Goal: Task Accomplishment & Management: Use online tool/utility

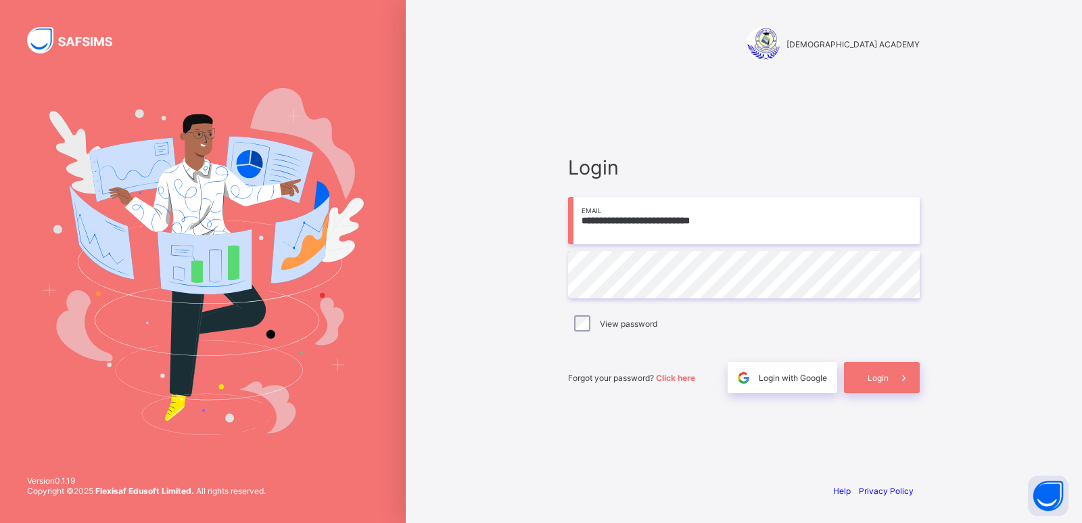
click at [884, 385] on div "Login" at bounding box center [882, 377] width 76 height 31
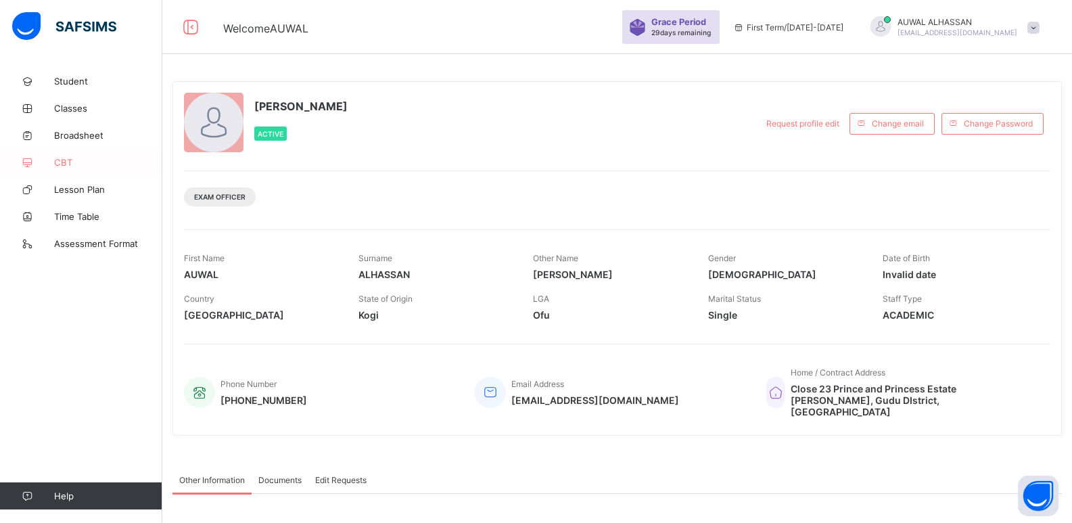
click at [60, 157] on span "CBT" at bounding box center [108, 162] width 108 height 11
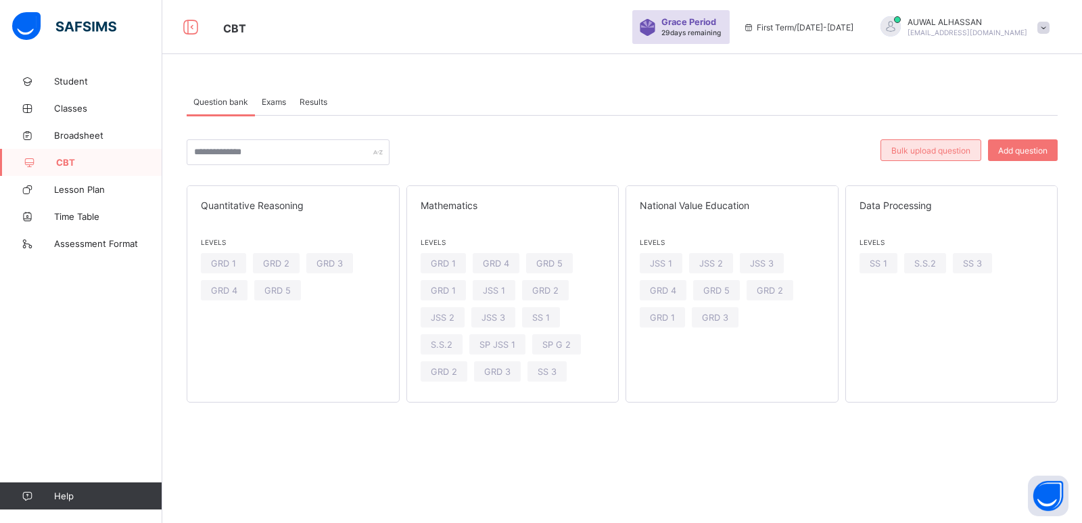
click at [888, 158] on div "Bulk upload question" at bounding box center [930, 150] width 101 height 22
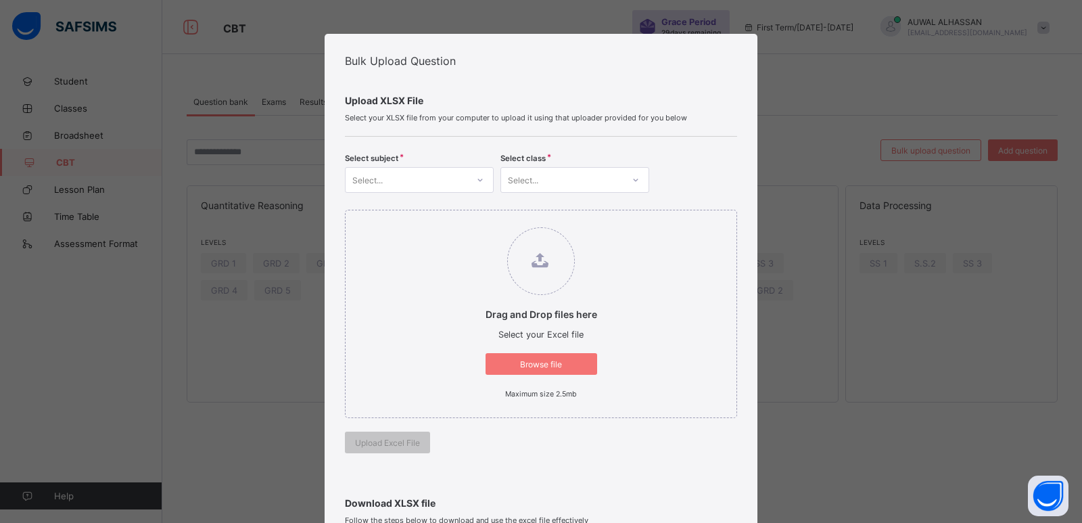
click at [572, 362] on span "Browse file" at bounding box center [541, 364] width 91 height 10
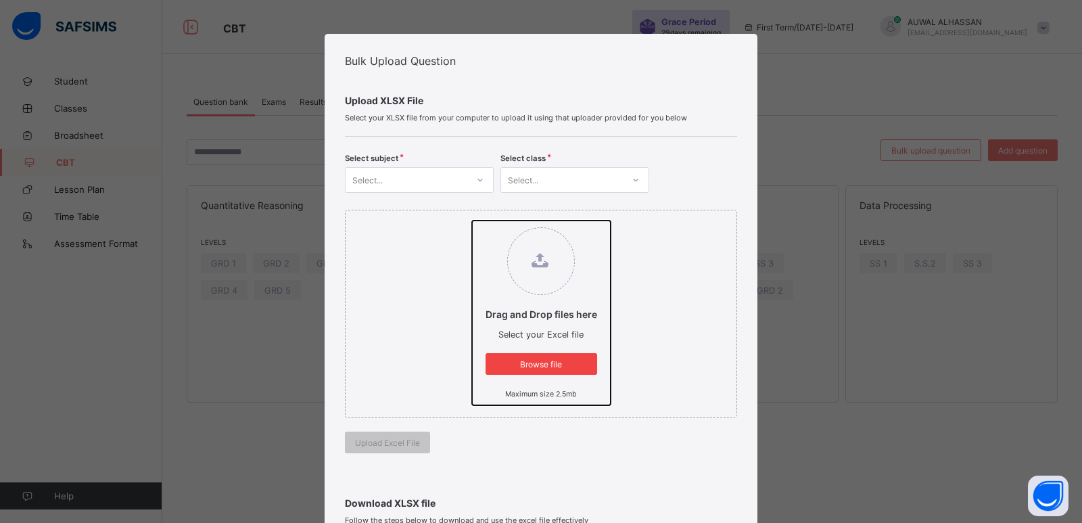
click at [472, 220] on input "Drag and Drop files here Select your Excel file Browse file Maximum size 2.5mb" at bounding box center [472, 220] width 0 height 0
type input "**********"
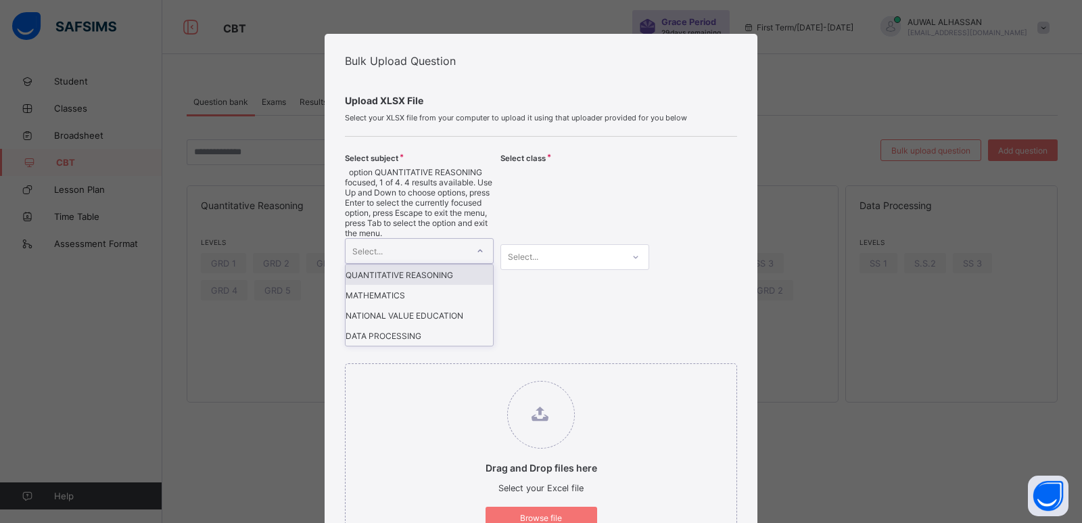
click at [476, 244] on icon at bounding box center [480, 251] width 8 height 14
click at [444, 325] on div "DATA PROCESSING" at bounding box center [418, 335] width 147 height 20
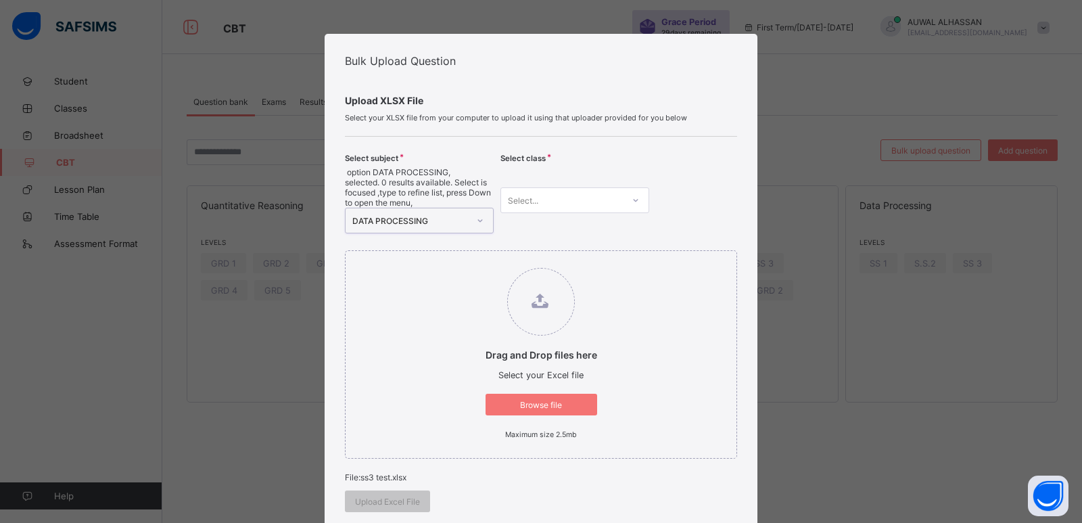
click at [634, 199] on icon at bounding box center [636, 200] width 5 height 3
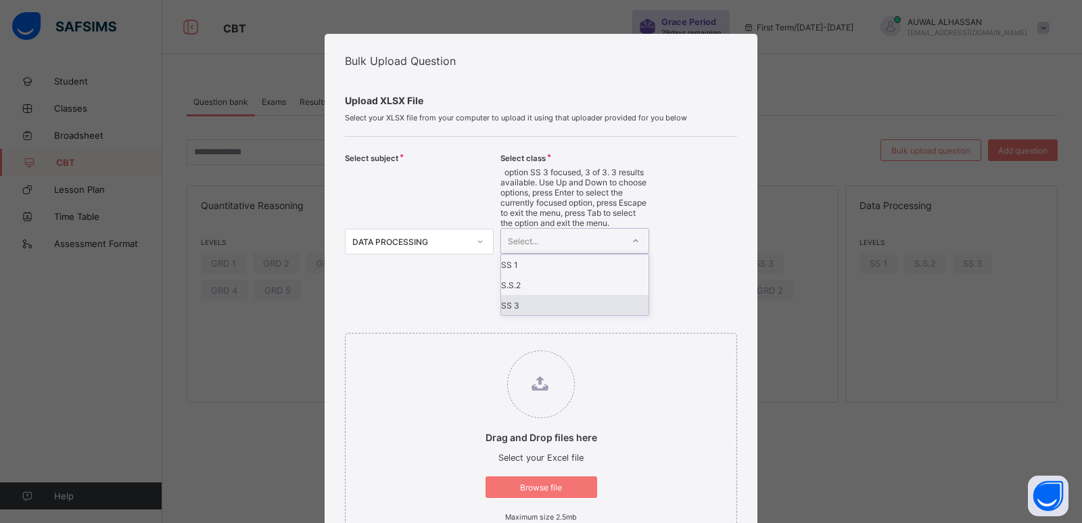
click at [556, 295] on div "SS 3" at bounding box center [574, 305] width 147 height 20
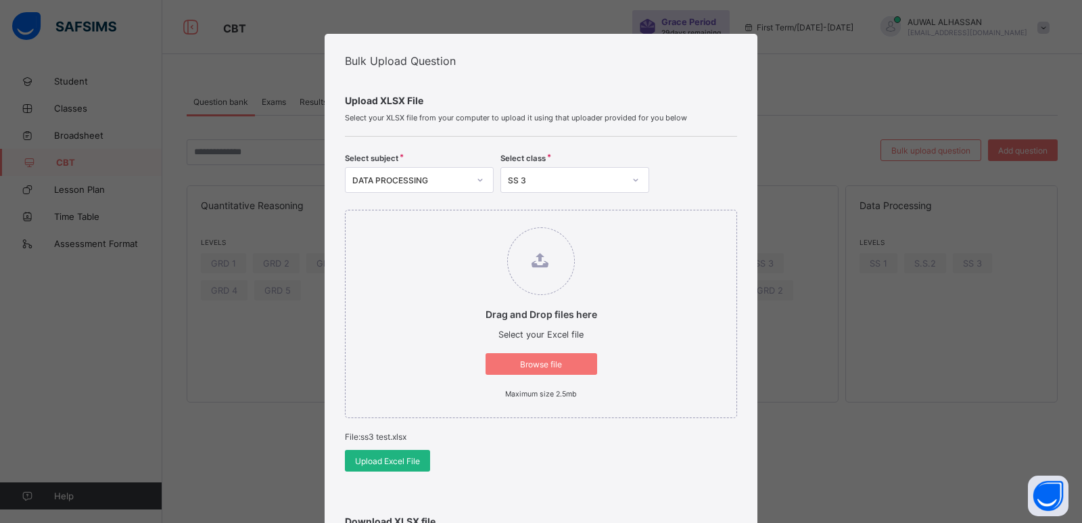
click at [413, 467] on div "Upload Excel File" at bounding box center [387, 461] width 85 height 22
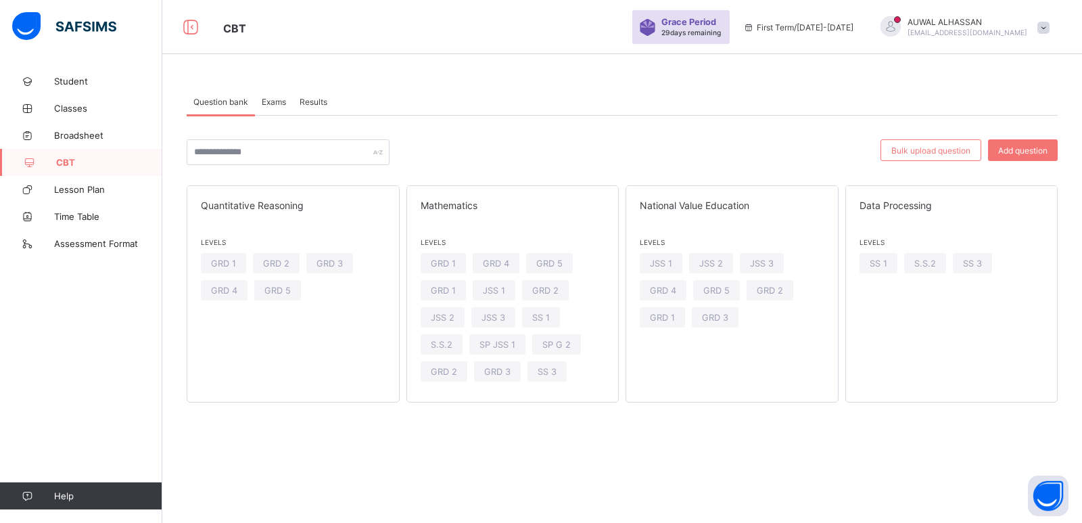
click at [277, 106] on span "Exams" at bounding box center [274, 102] width 24 height 10
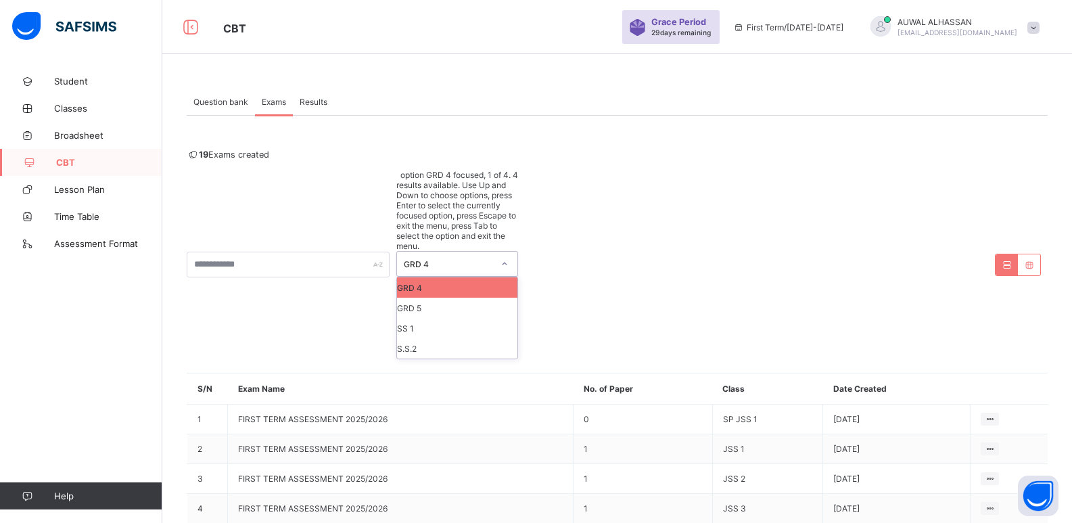
click at [498, 253] on div at bounding box center [504, 264] width 23 height 22
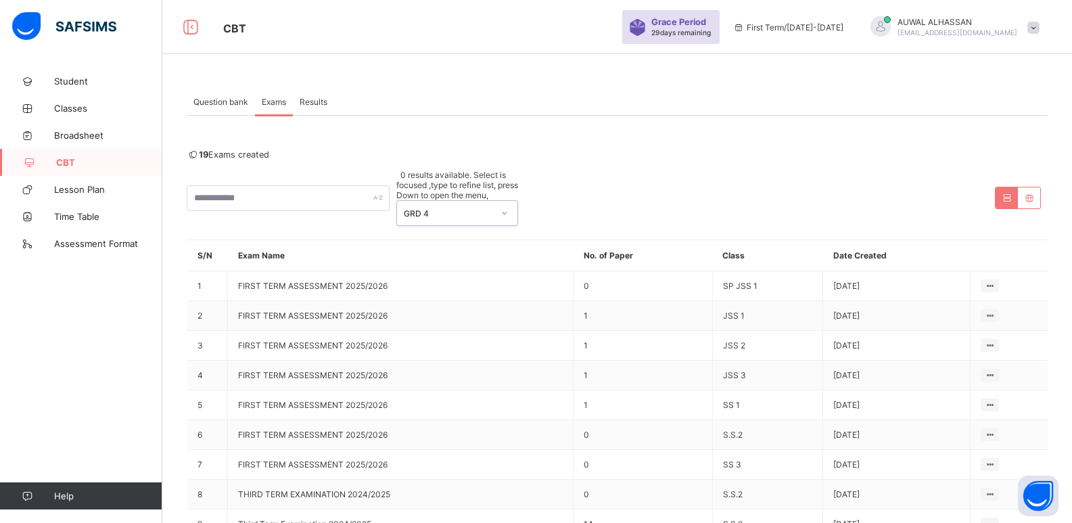
click at [498, 202] on div at bounding box center [504, 213] width 23 height 22
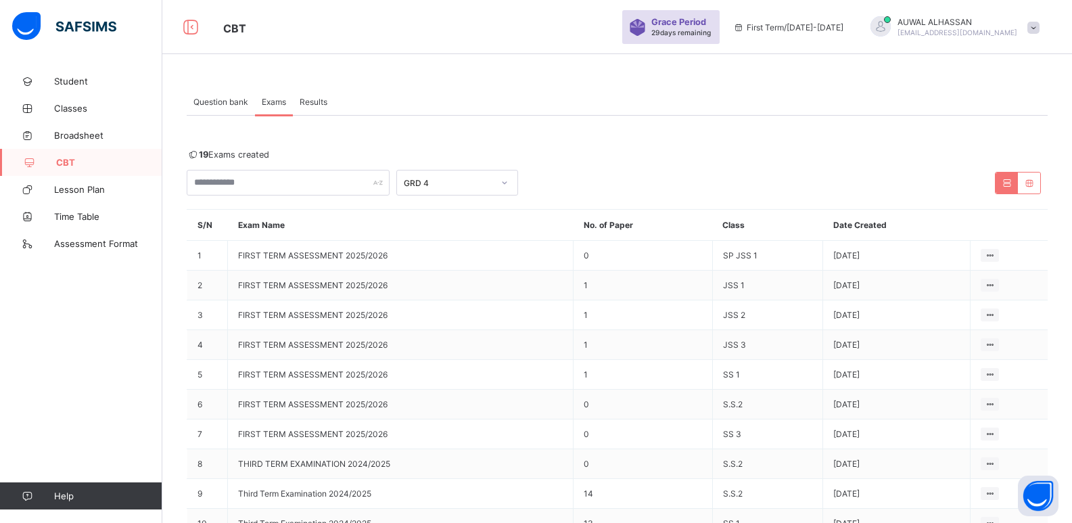
click at [225, 103] on span "Question bank" at bounding box center [220, 102] width 55 height 10
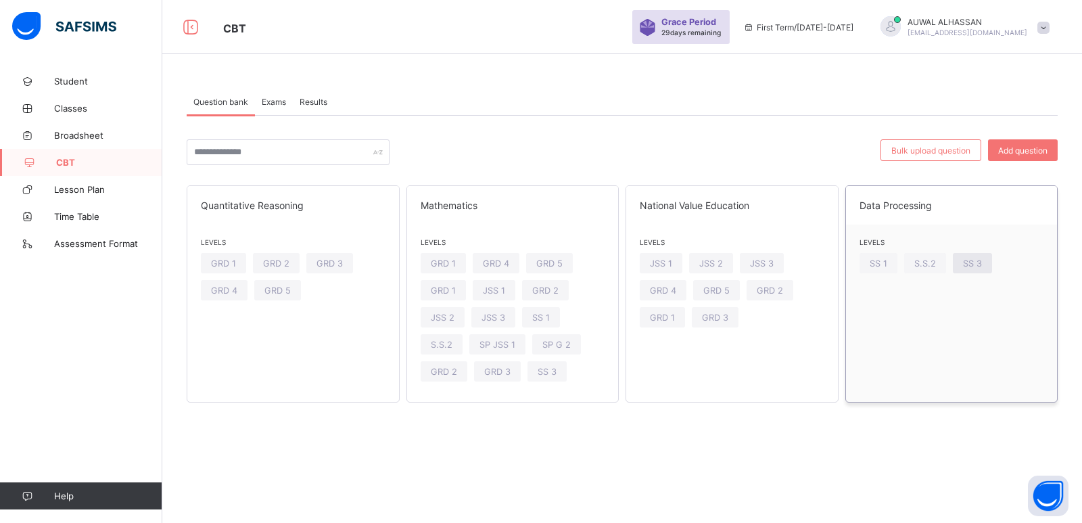
click at [979, 270] on div "SS 3" at bounding box center [972, 263] width 39 height 20
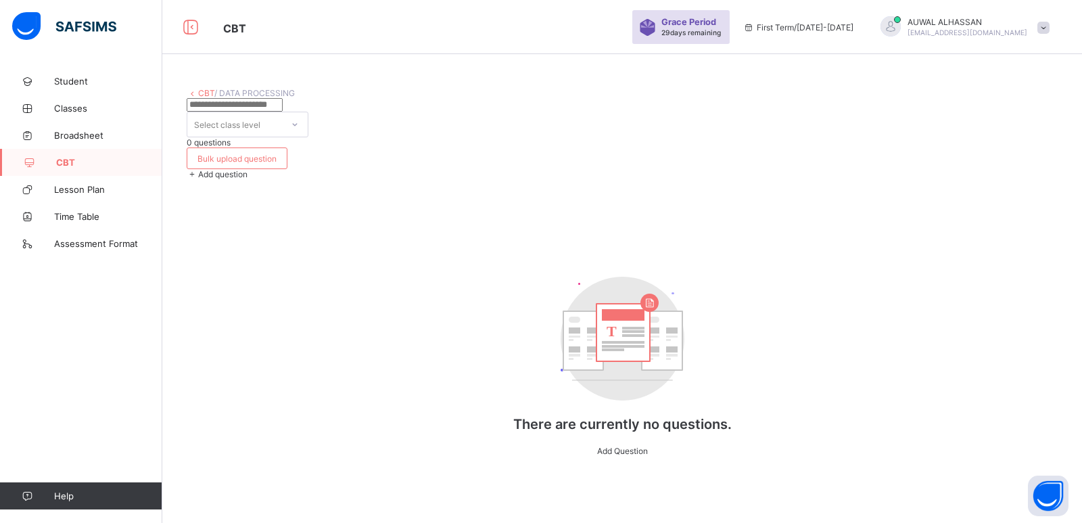
click at [297, 125] on icon at bounding box center [295, 124] width 5 height 3
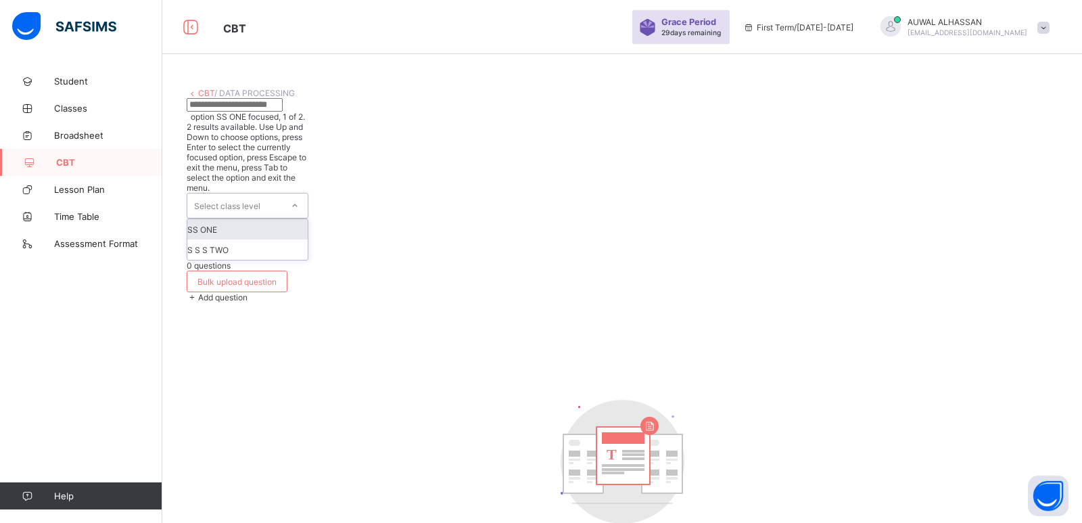
click at [299, 199] on icon at bounding box center [295, 206] width 8 height 14
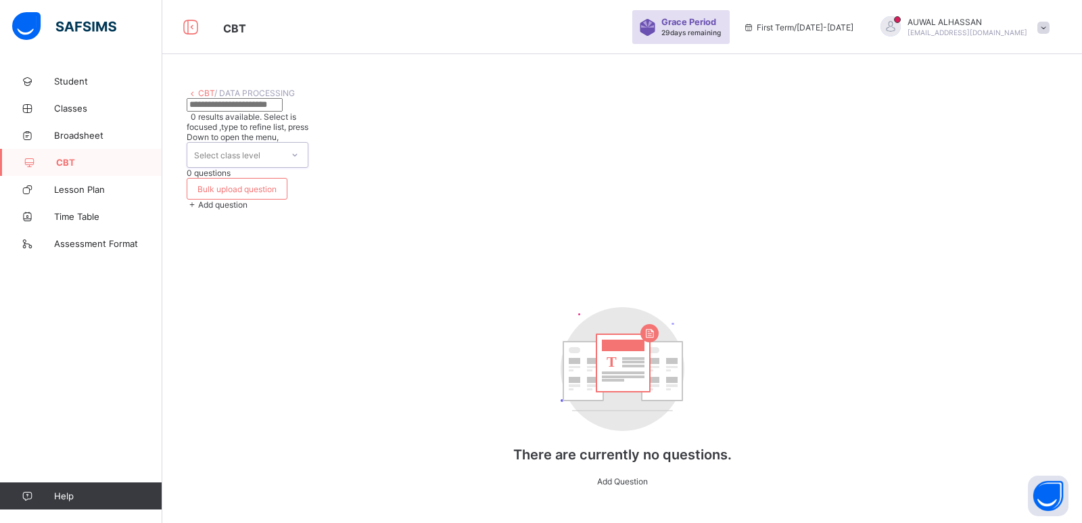
click at [283, 112] on input "text" at bounding box center [235, 105] width 96 height 14
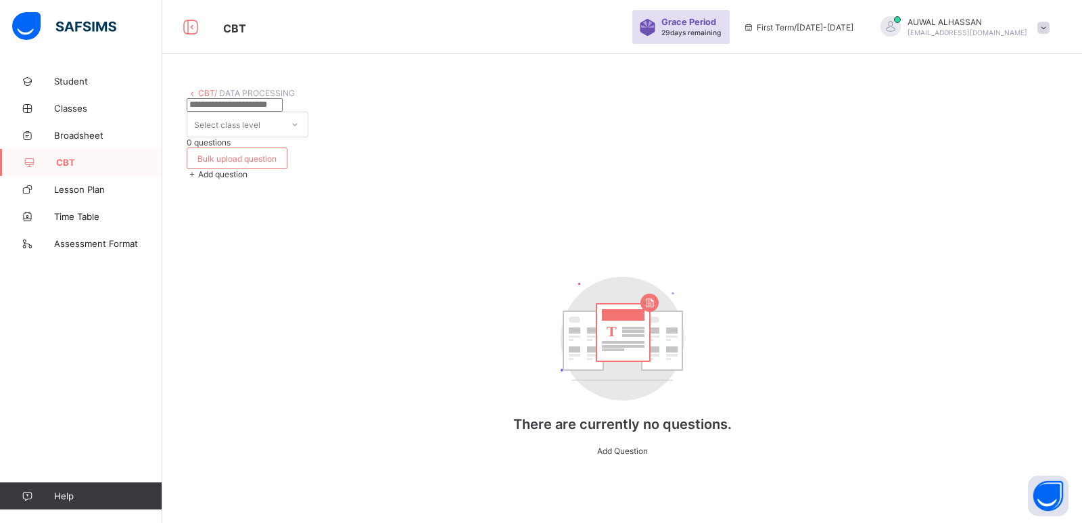
click at [193, 95] on icon at bounding box center [192, 93] width 11 height 10
click at [79, 184] on span "Lesson Plan" at bounding box center [108, 189] width 108 height 11
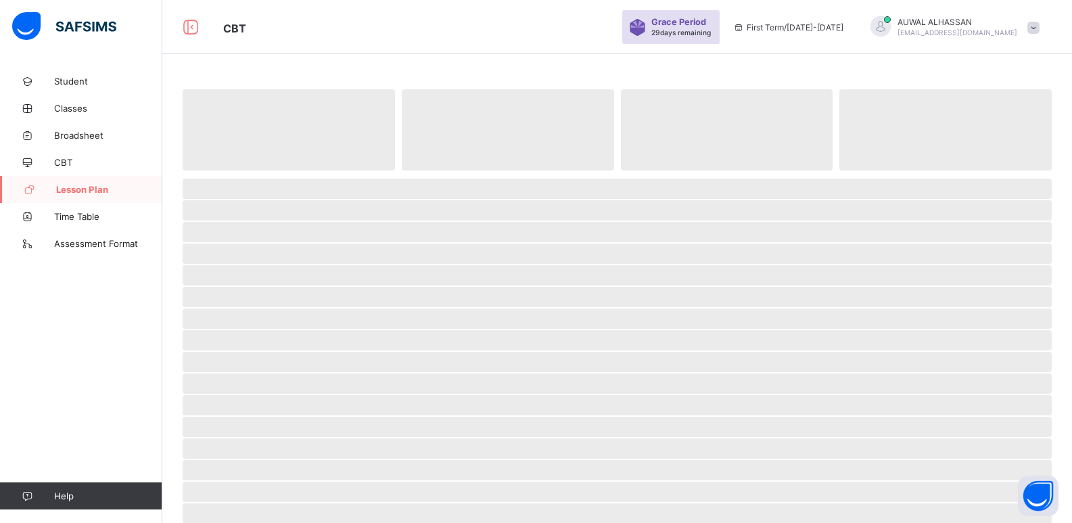
click at [79, 184] on span "Lesson Plan" at bounding box center [109, 189] width 106 height 11
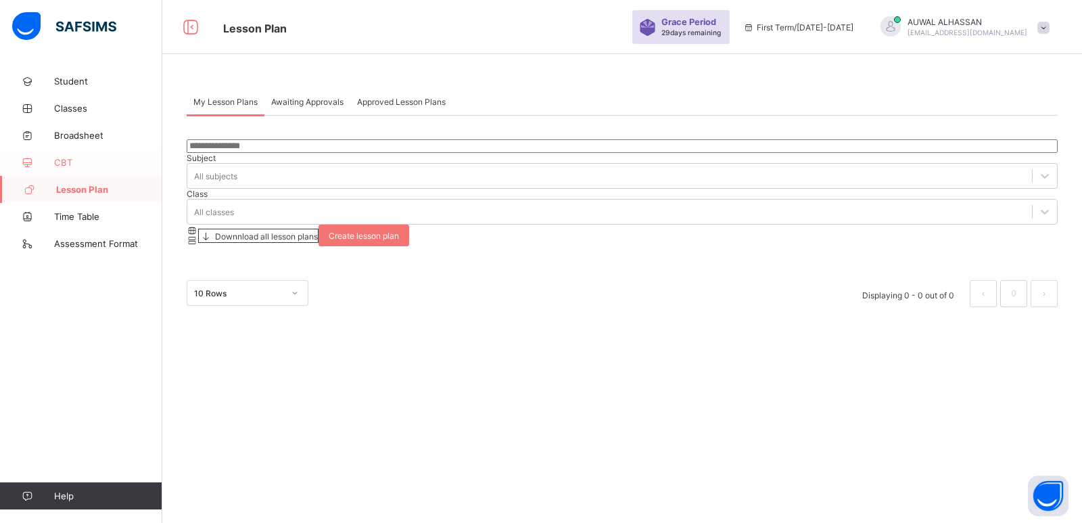
click at [72, 164] on span "CBT" at bounding box center [108, 162] width 108 height 11
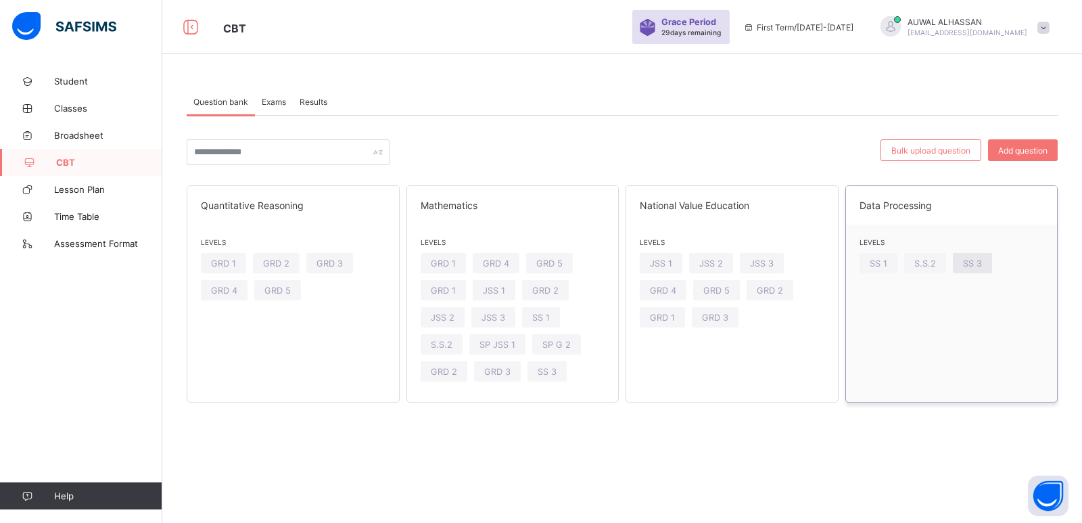
click at [986, 267] on div "SS 3" at bounding box center [972, 263] width 39 height 20
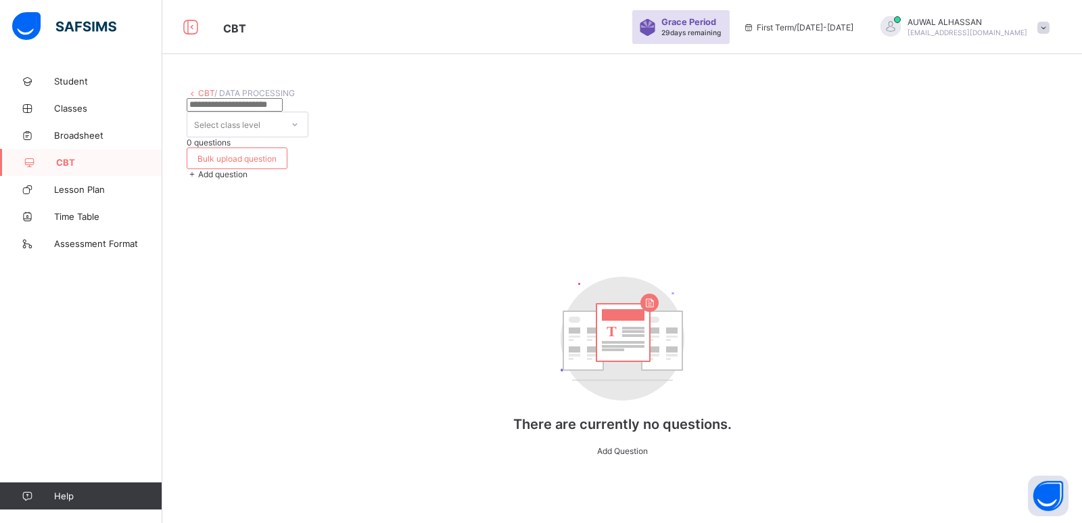
click at [192, 93] on icon at bounding box center [192, 93] width 11 height 10
click at [192, 94] on icon at bounding box center [192, 93] width 11 height 10
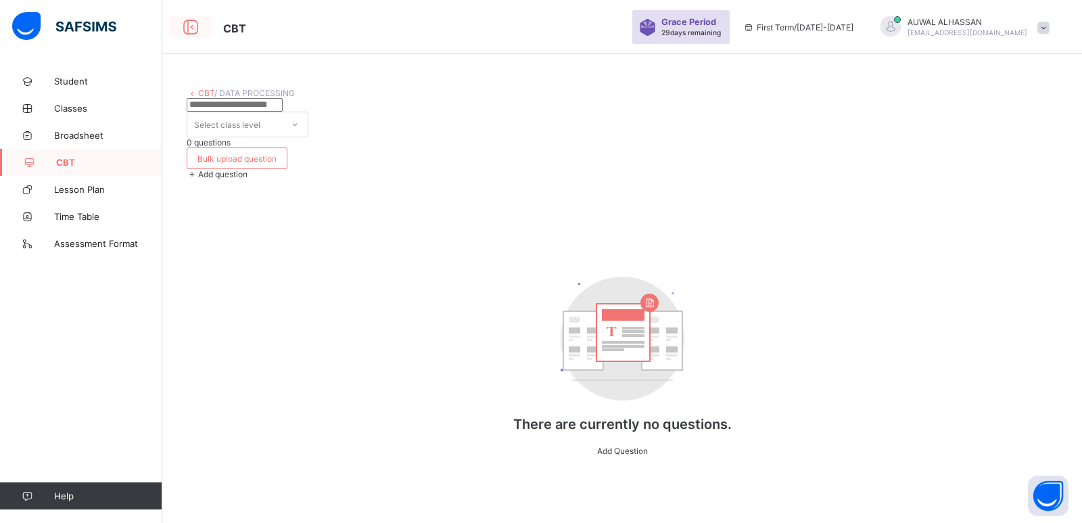
click at [194, 20] on icon at bounding box center [190, 28] width 23 height 20
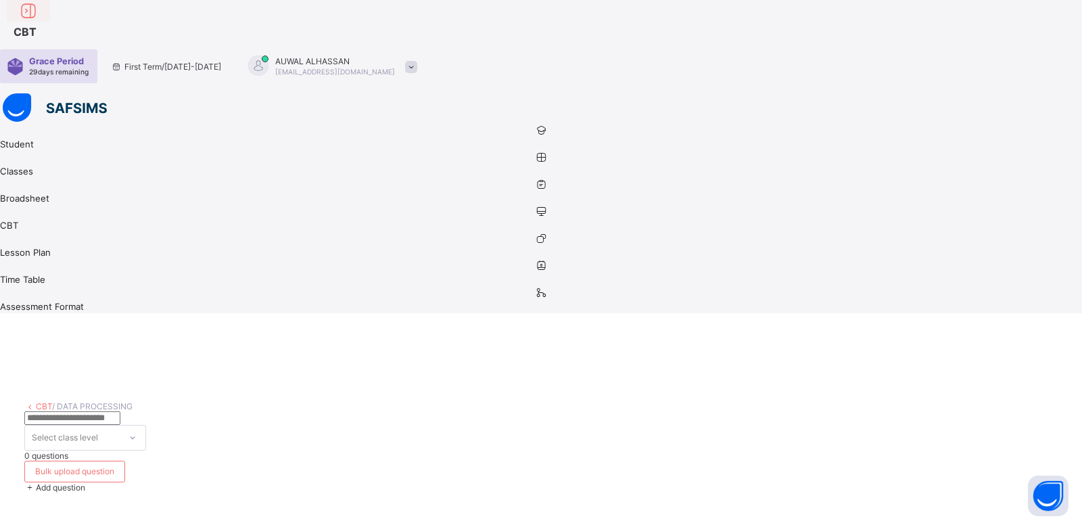
click at [40, 21] on icon at bounding box center [28, 11] width 23 height 20
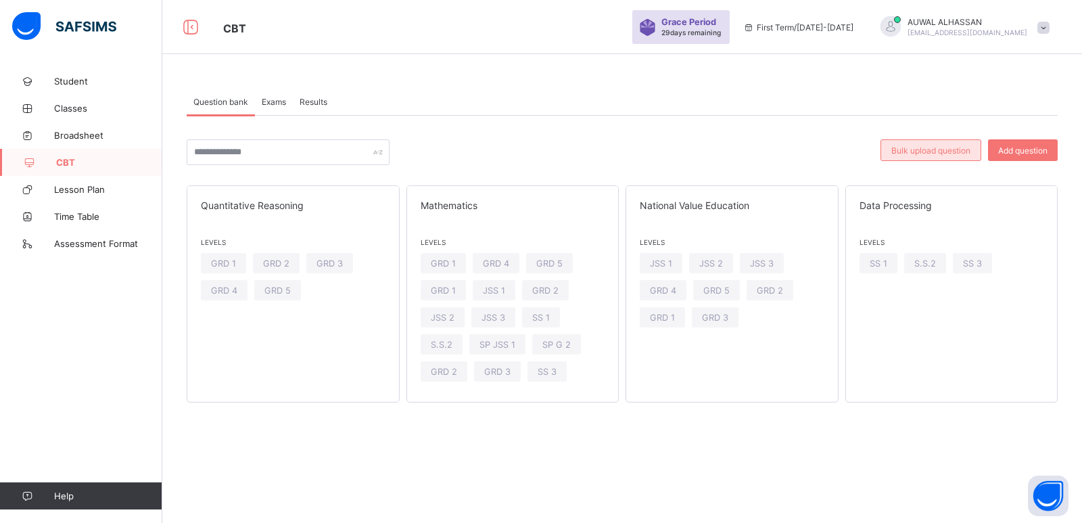
click at [913, 157] on div "Bulk upload question" at bounding box center [930, 150] width 101 height 22
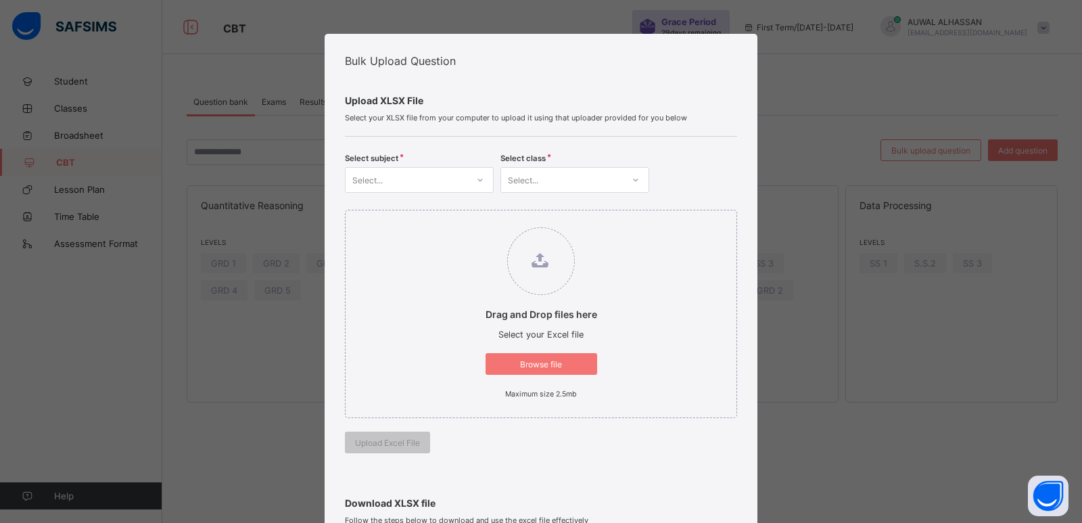
click at [735, 439] on div "Bulk Upload Question Upload XLSX File Select your XLSX file from your computer …" at bounding box center [541, 431] width 433 height 794
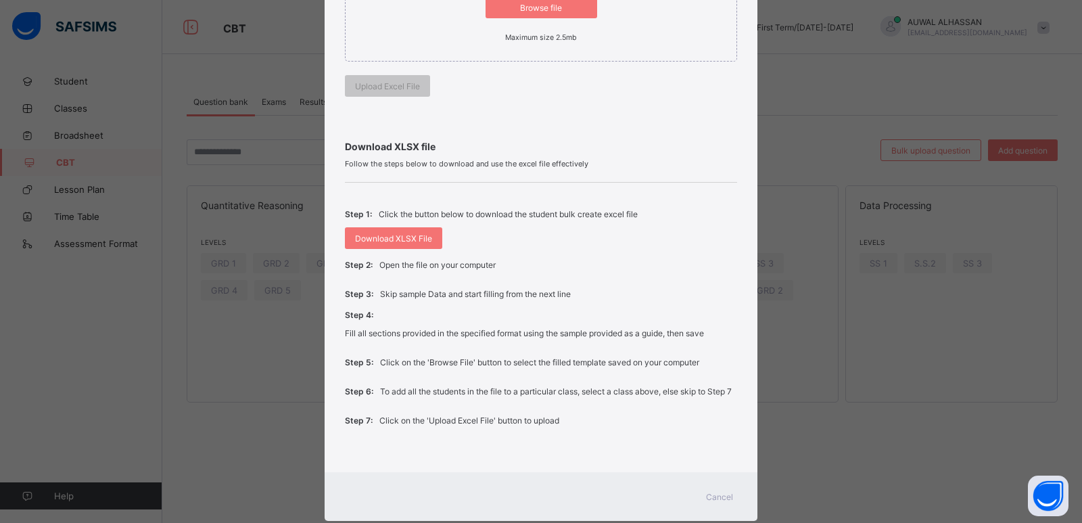
scroll to position [398, 0]
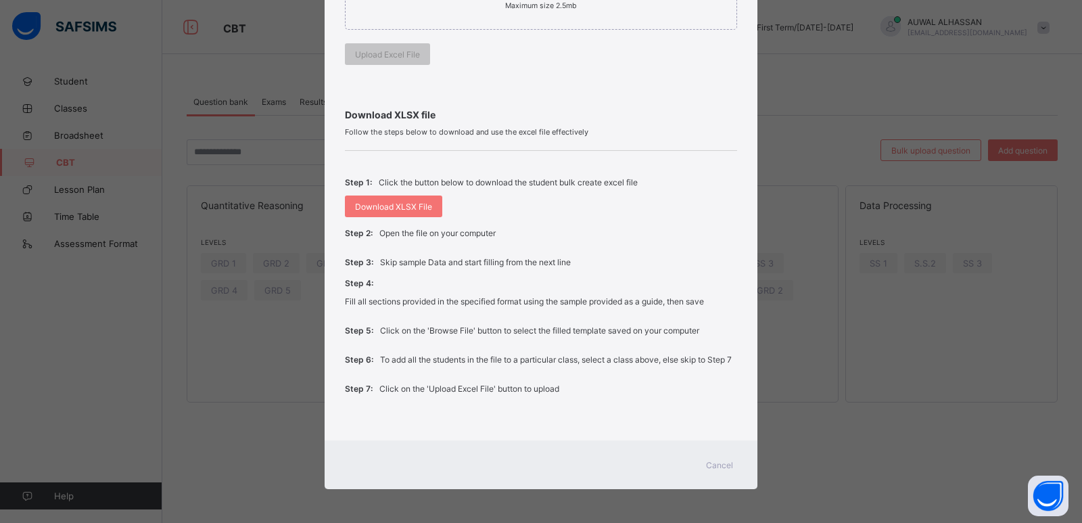
click at [1030, 337] on div "Bulk Upload Question Upload XLSX File Select your XLSX file from your computer …" at bounding box center [541, 261] width 1082 height 523
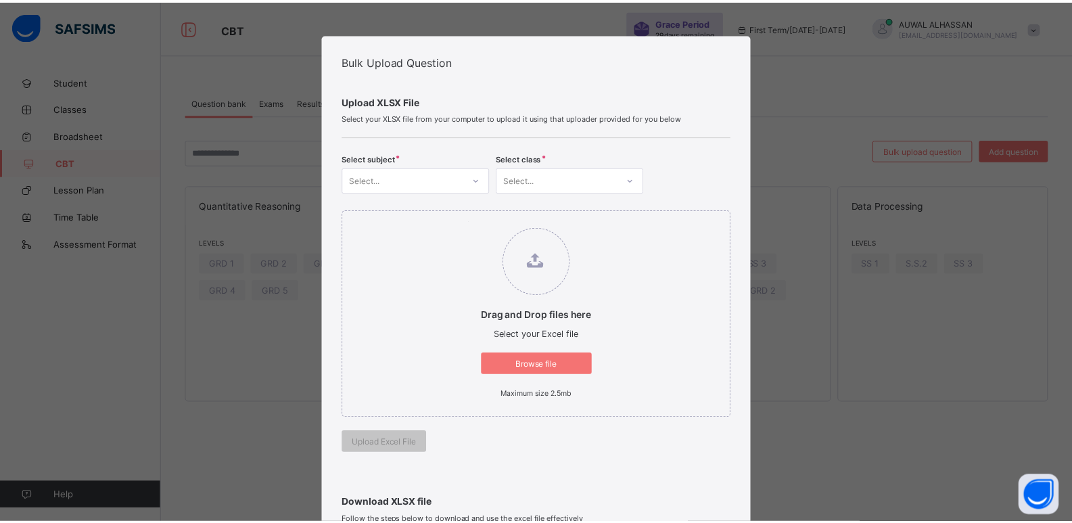
scroll to position [354, 0]
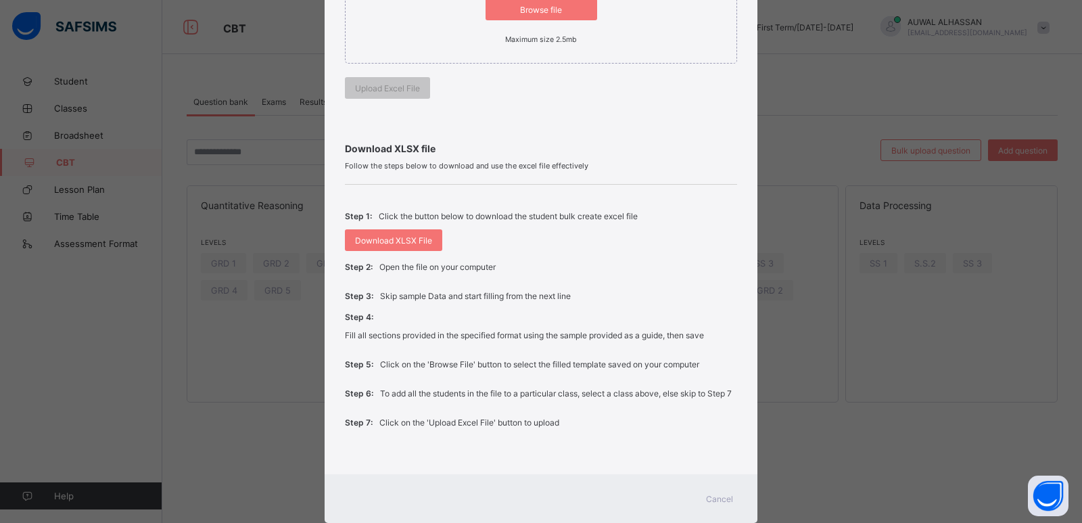
click at [723, 504] on span "Cancel" at bounding box center [719, 499] width 27 height 10
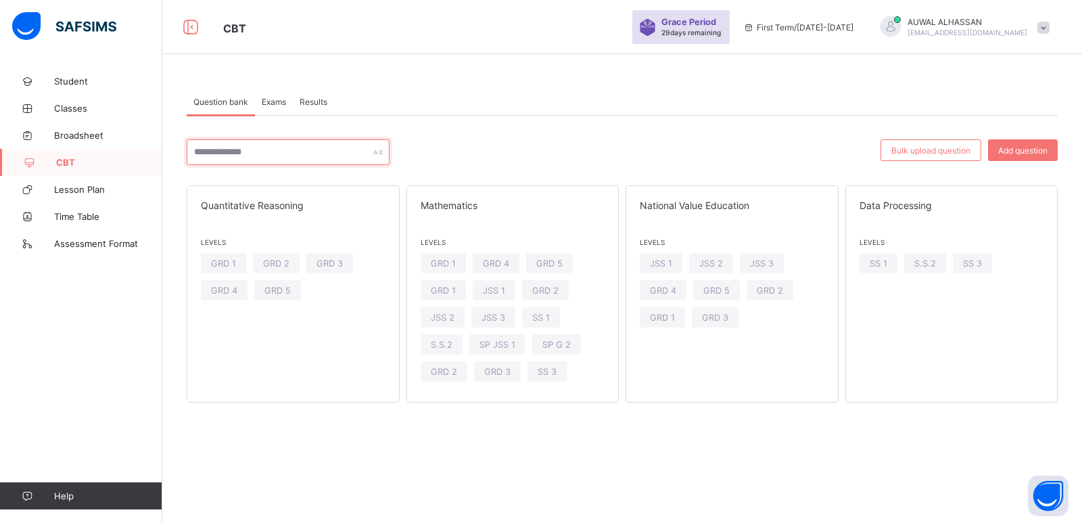
click at [376, 154] on div at bounding box center [288, 152] width 203 height 26
click at [928, 256] on div "S.S.2" at bounding box center [925, 263] width 42 height 20
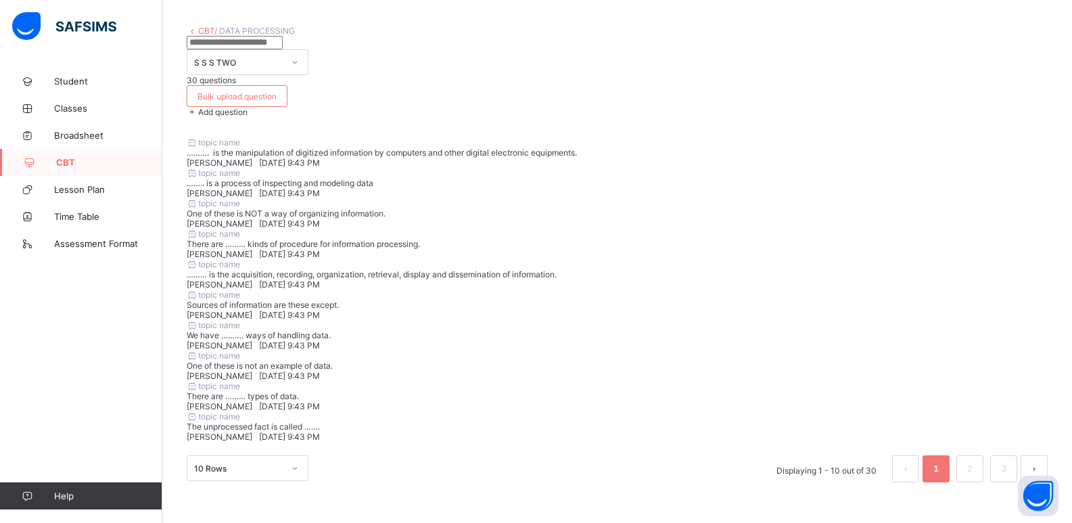
scroll to position [382, 0]
click at [1004, 477] on li "3" at bounding box center [1003, 468] width 27 height 27
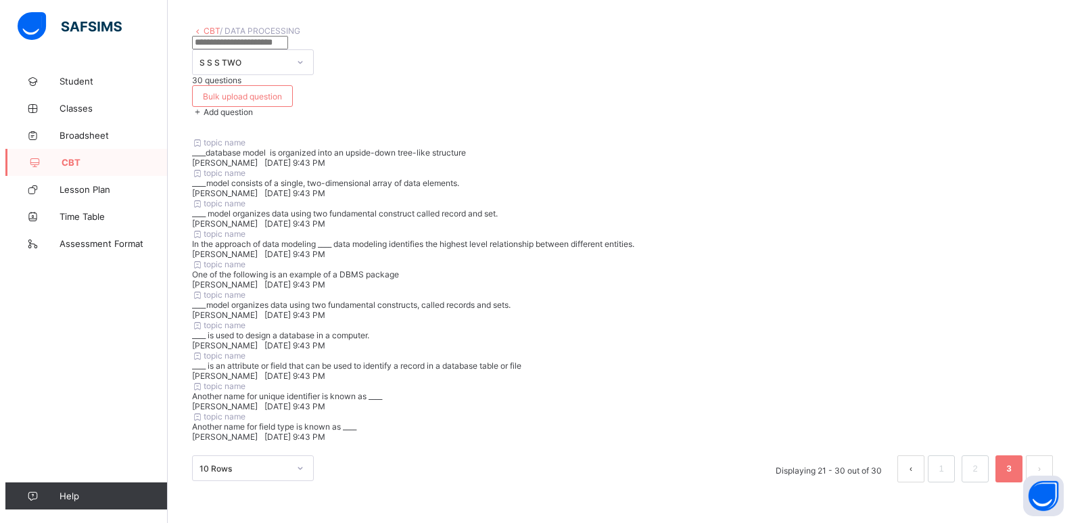
scroll to position [0, 0]
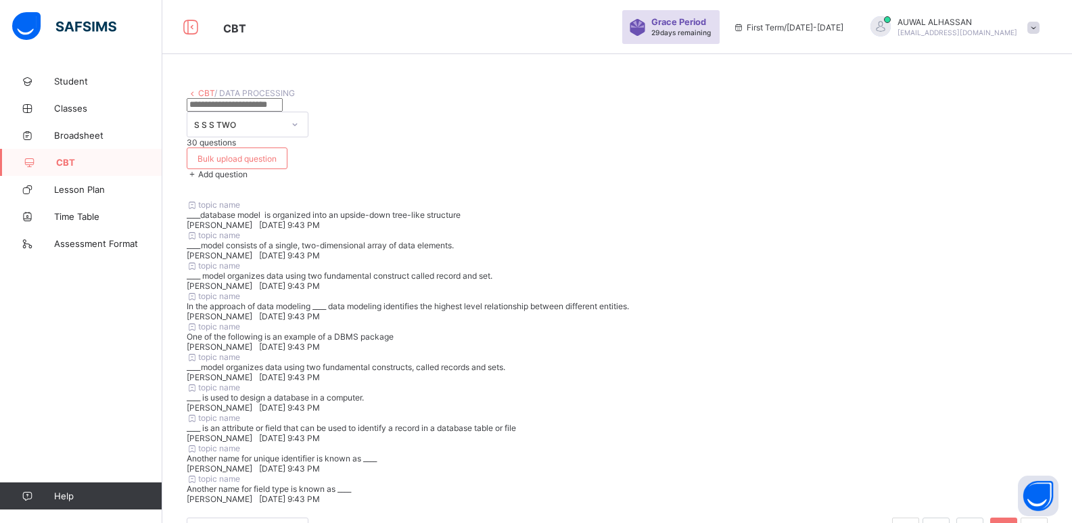
click at [299, 125] on icon at bounding box center [295, 125] width 8 height 14
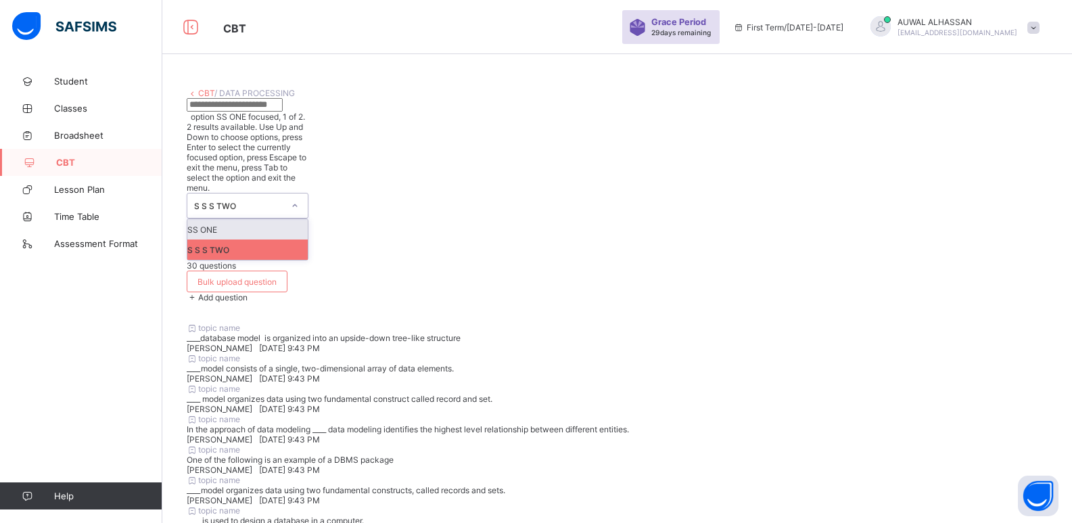
click at [308, 219] on div "SS ONE" at bounding box center [247, 229] width 120 height 20
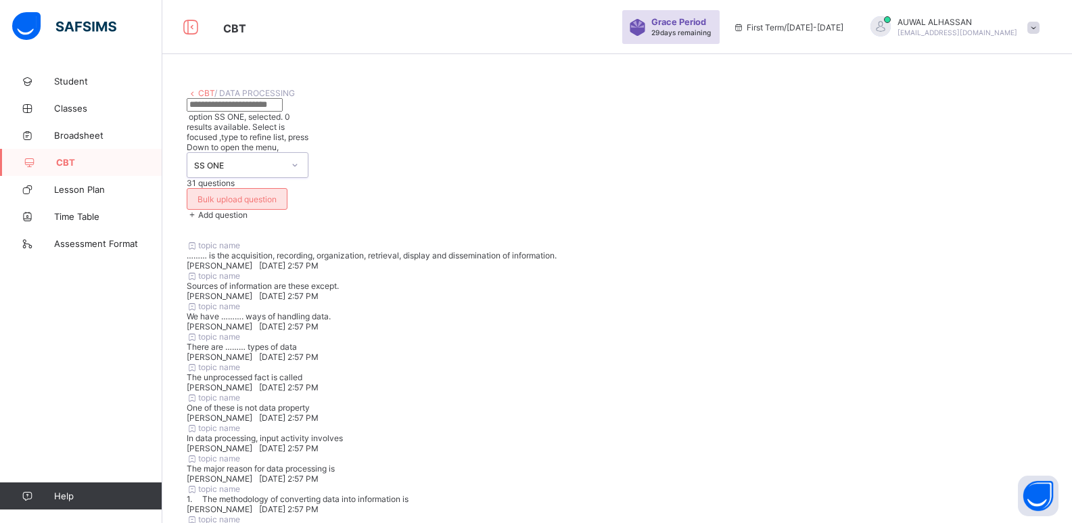
click at [287, 188] on div "Bulk upload question" at bounding box center [237, 199] width 101 height 22
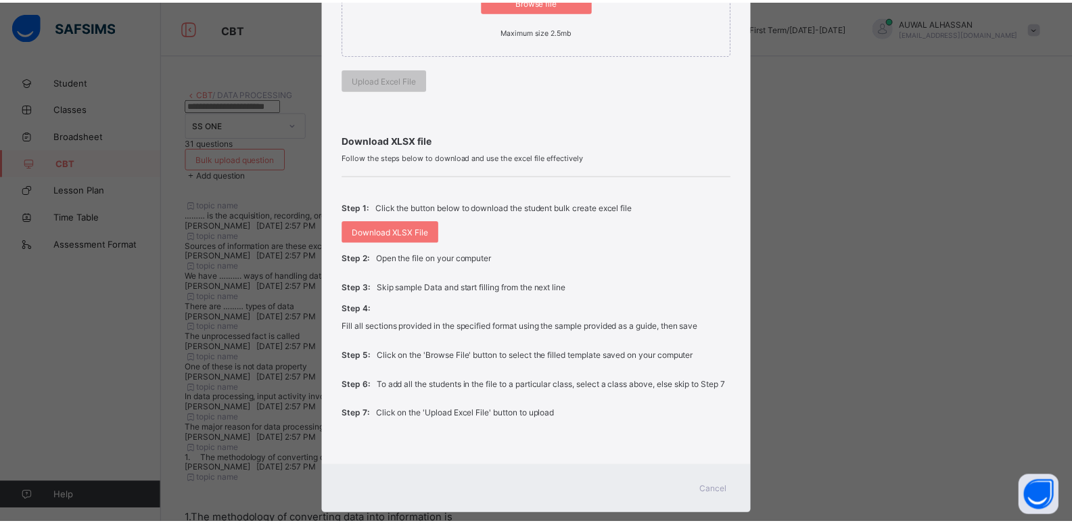
scroll to position [398, 0]
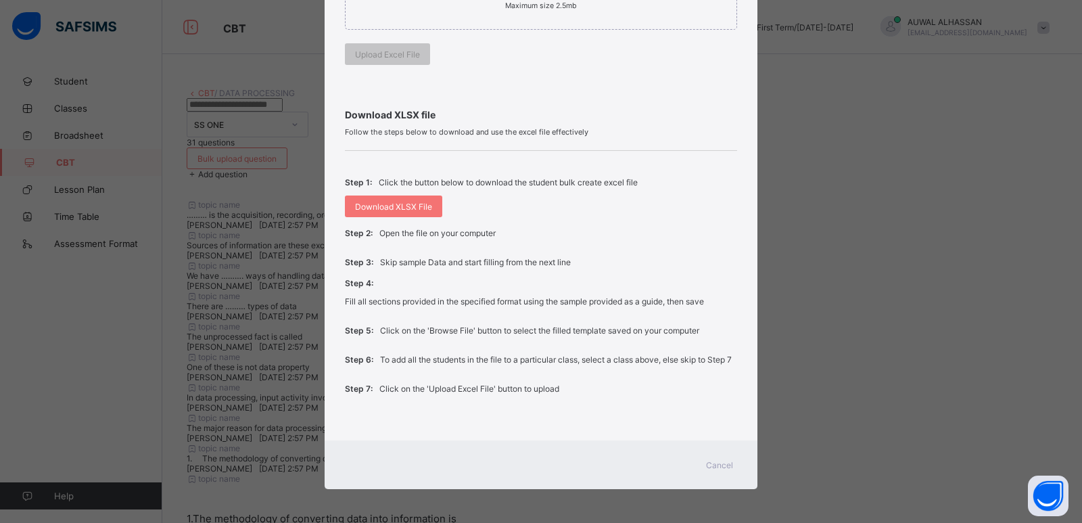
click at [712, 469] on span "Cancel" at bounding box center [719, 465] width 27 height 10
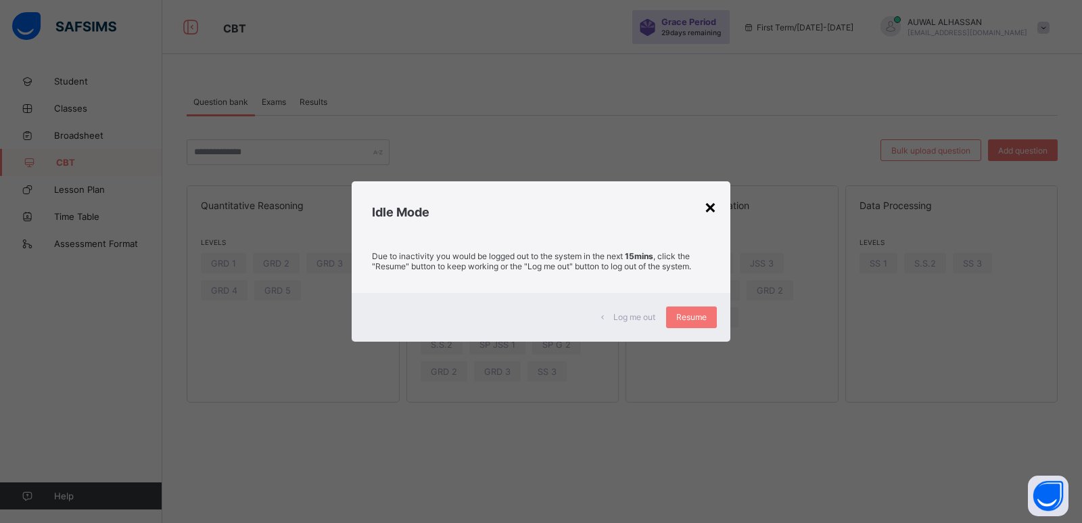
click at [712, 210] on div "×" at bounding box center [710, 206] width 13 height 23
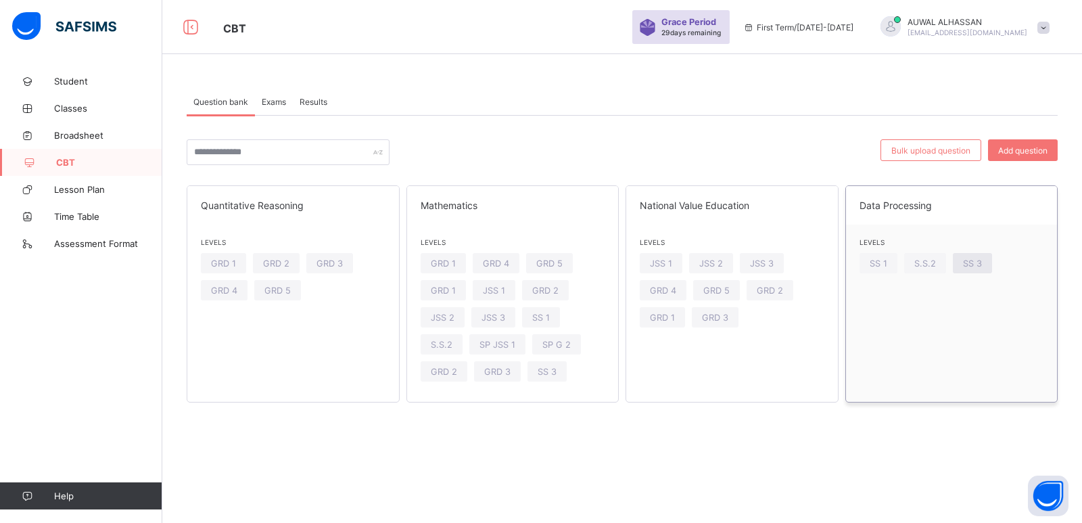
click at [963, 257] on div "SS 3" at bounding box center [972, 263] width 39 height 20
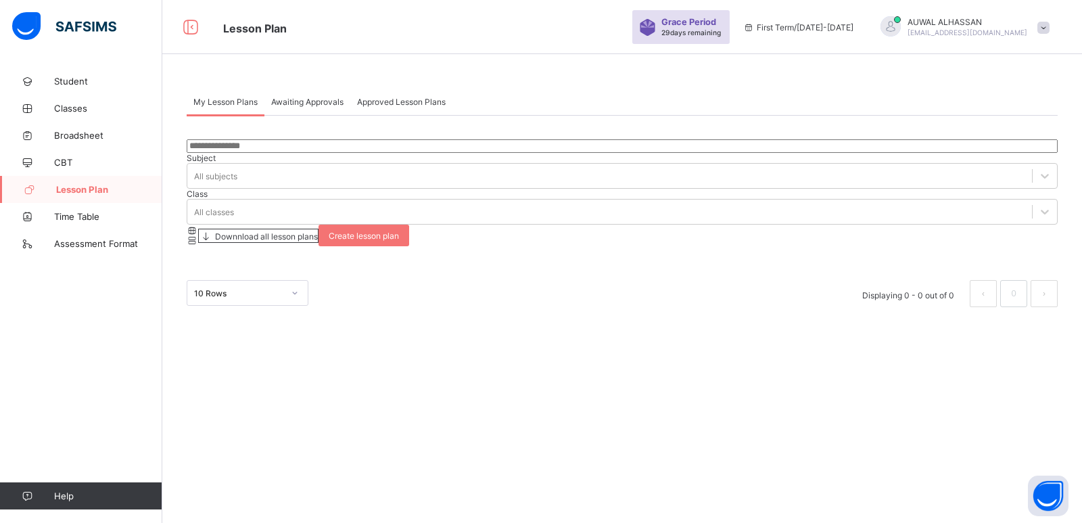
click at [1039, 22] on span at bounding box center [1043, 28] width 12 height 12
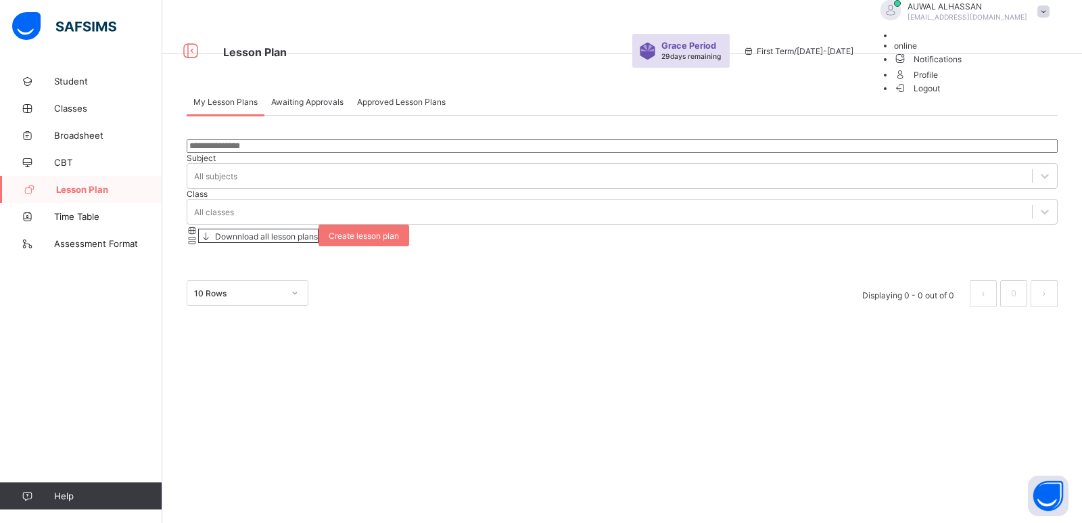
click at [940, 95] on span "Logout" at bounding box center [917, 88] width 47 height 14
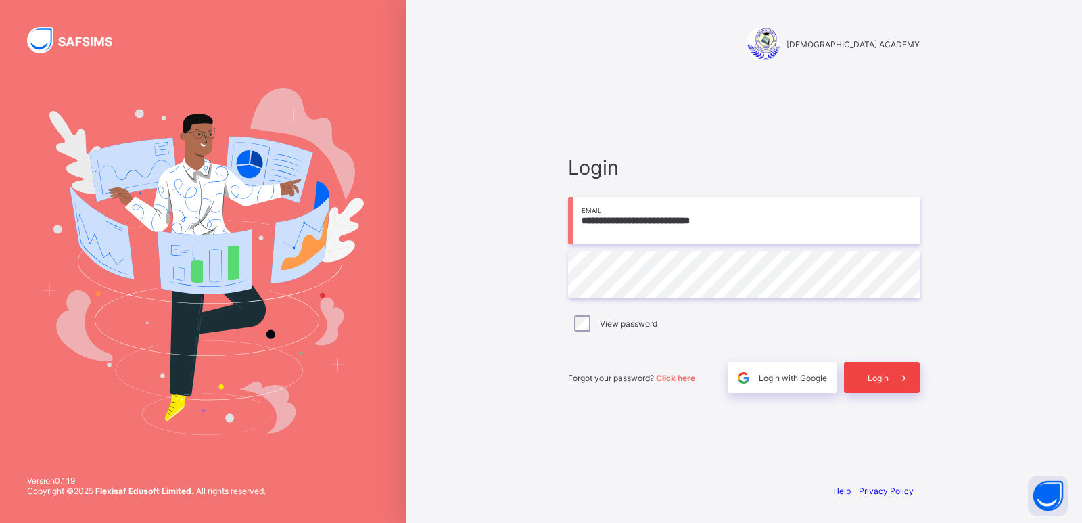
click at [865, 366] on div "Login" at bounding box center [882, 377] width 76 height 31
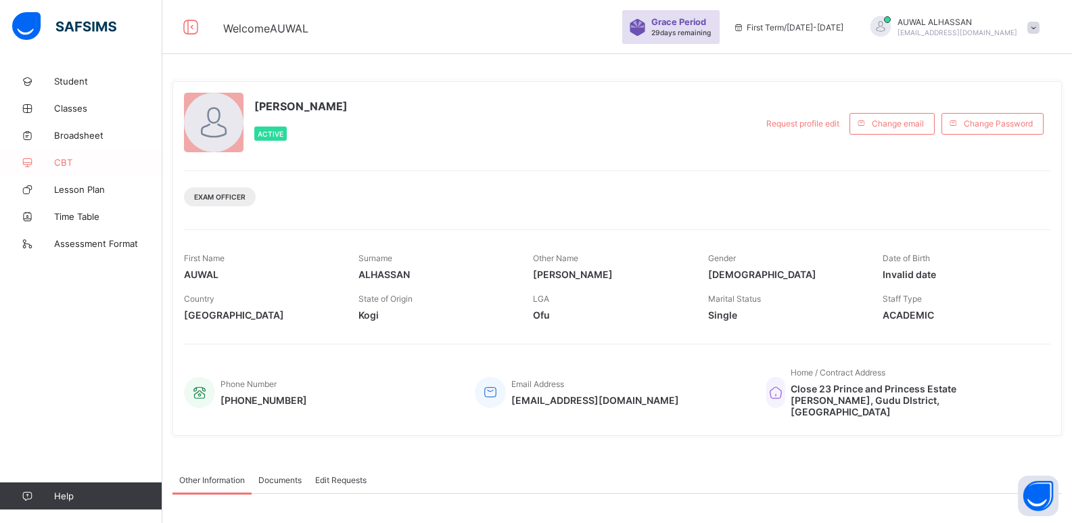
click at [122, 155] on link "CBT" at bounding box center [81, 162] width 162 height 27
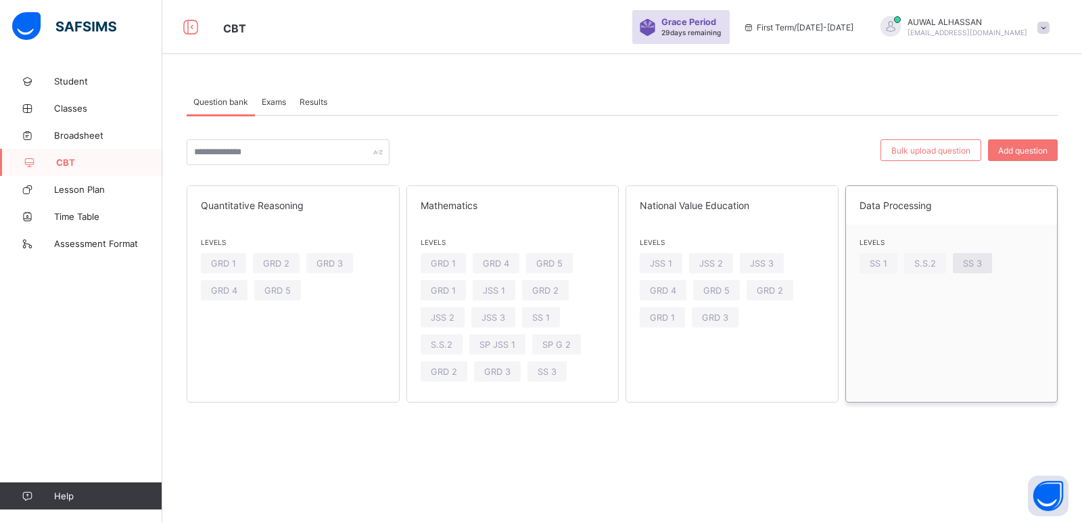
click at [968, 268] on div "SS 3" at bounding box center [972, 263] width 39 height 20
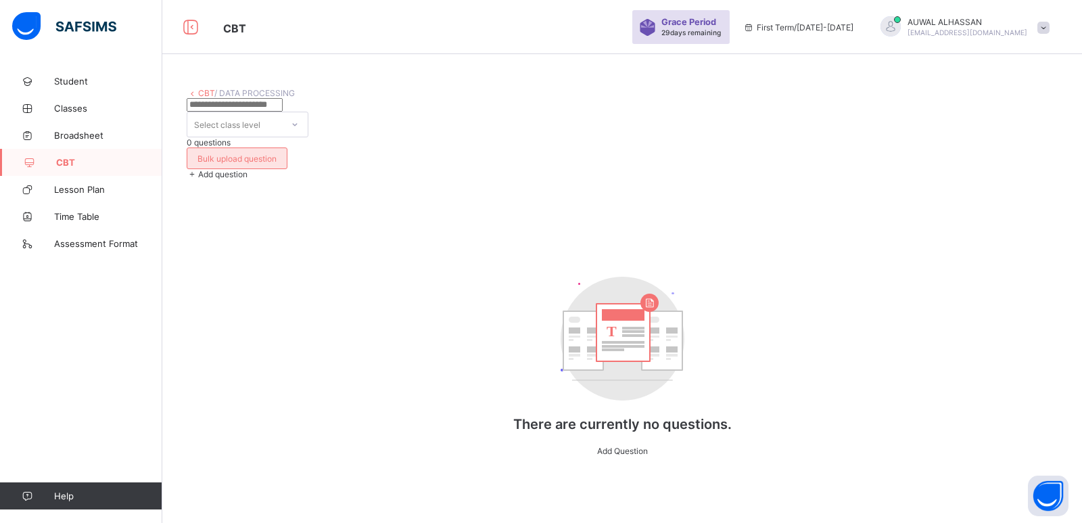
click at [287, 147] on div "Bulk upload question" at bounding box center [237, 158] width 101 height 22
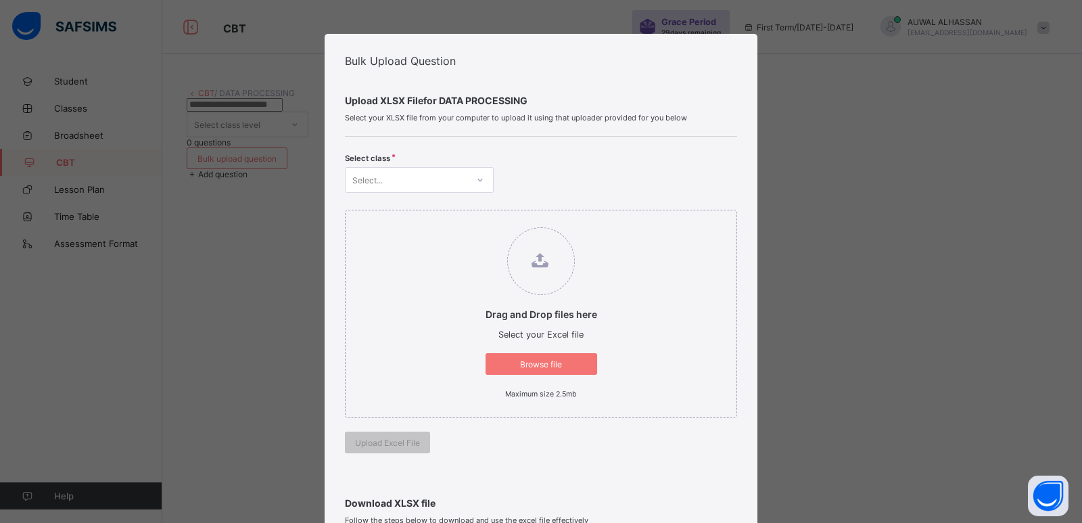
click at [473, 172] on div at bounding box center [480, 180] width 23 height 22
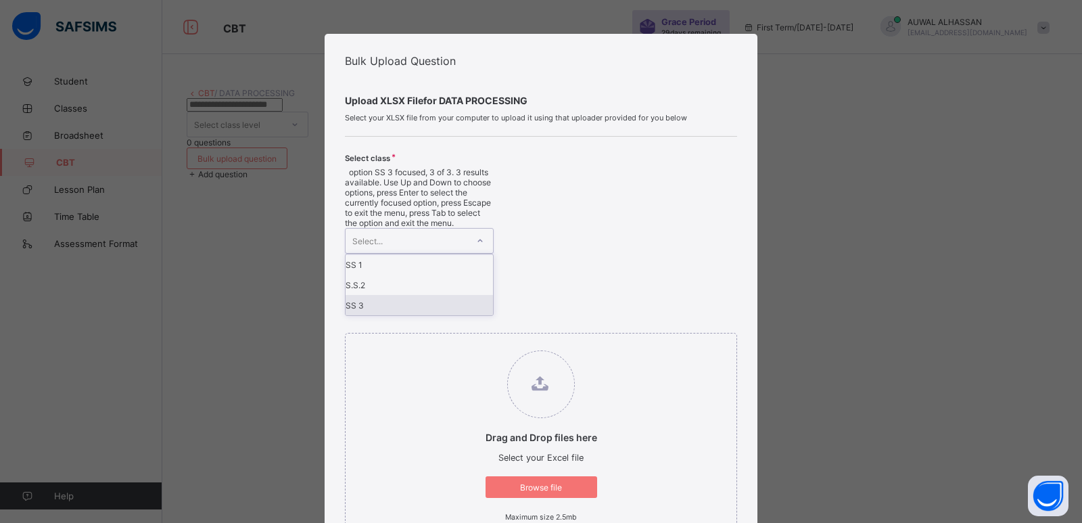
click at [432, 295] on div "SS 3" at bounding box center [418, 305] width 147 height 20
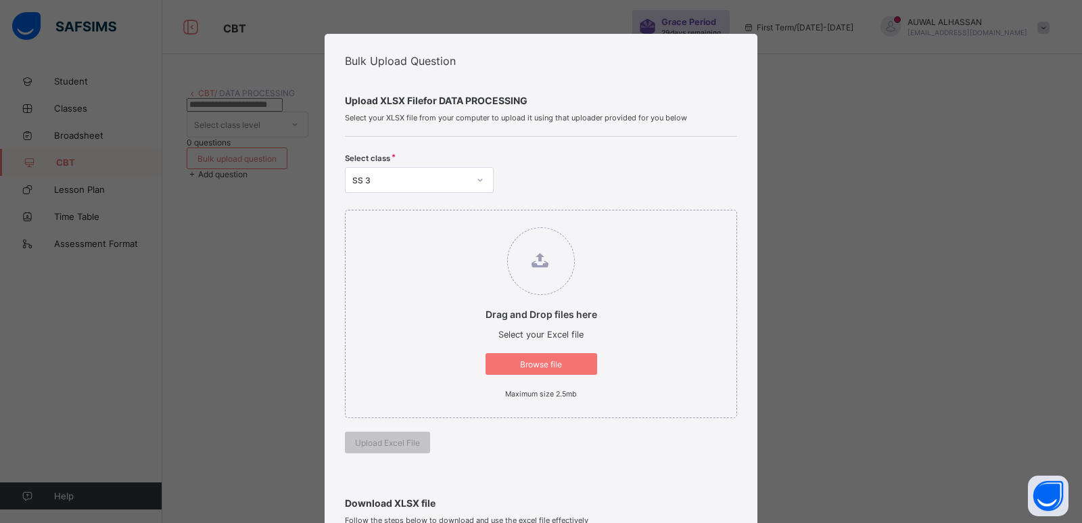
click at [692, 427] on div "Drag and Drop files here Select your Excel file Browse file Maximum size 2.5mb …" at bounding box center [541, 331] width 392 height 277
click at [559, 368] on span "Browse file" at bounding box center [541, 364] width 91 height 10
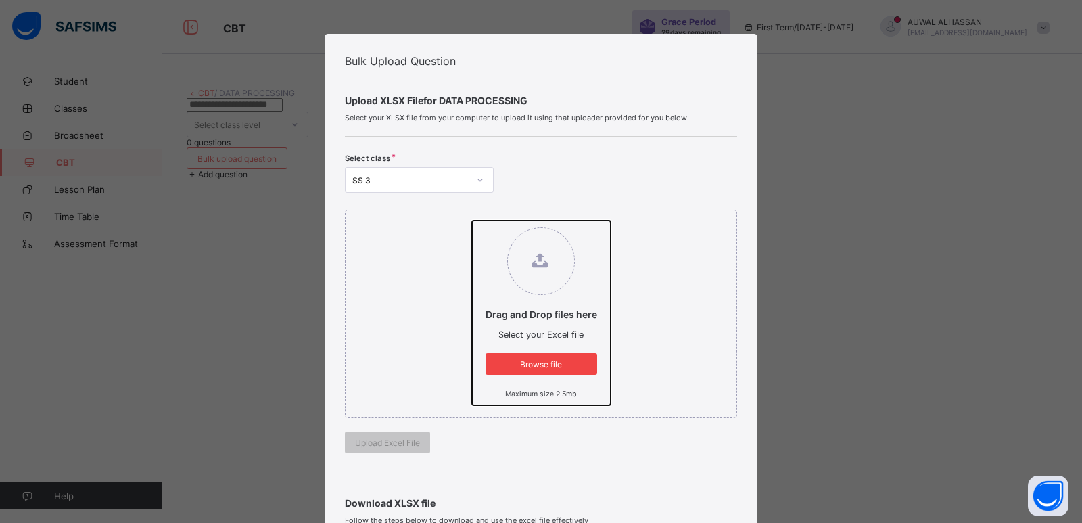
click at [472, 220] on input "Drag and Drop files here Select your Excel file Browse file Maximum size 2.5mb" at bounding box center [472, 220] width 0 height 0
type input "**********"
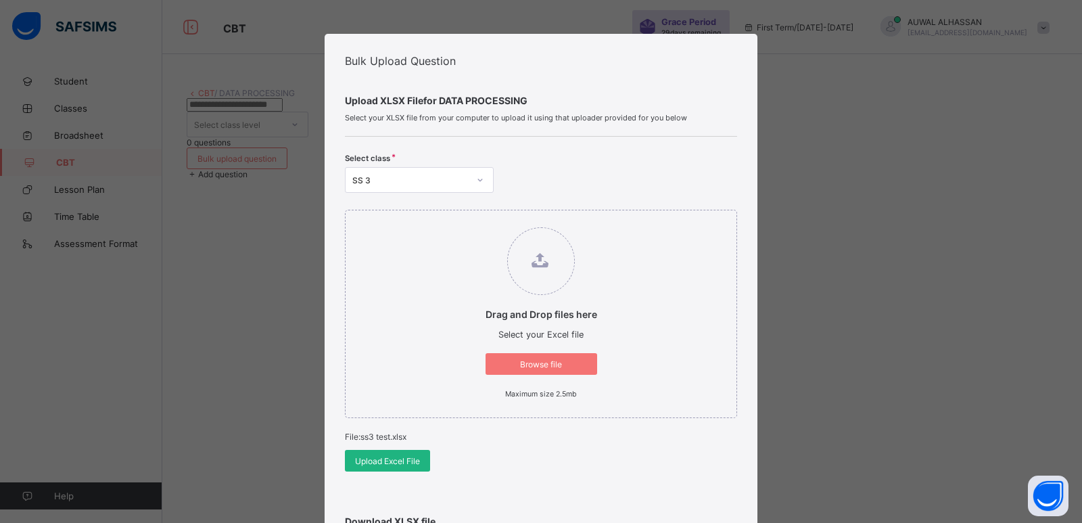
click at [403, 465] on span "Upload Excel File" at bounding box center [387, 461] width 65 height 10
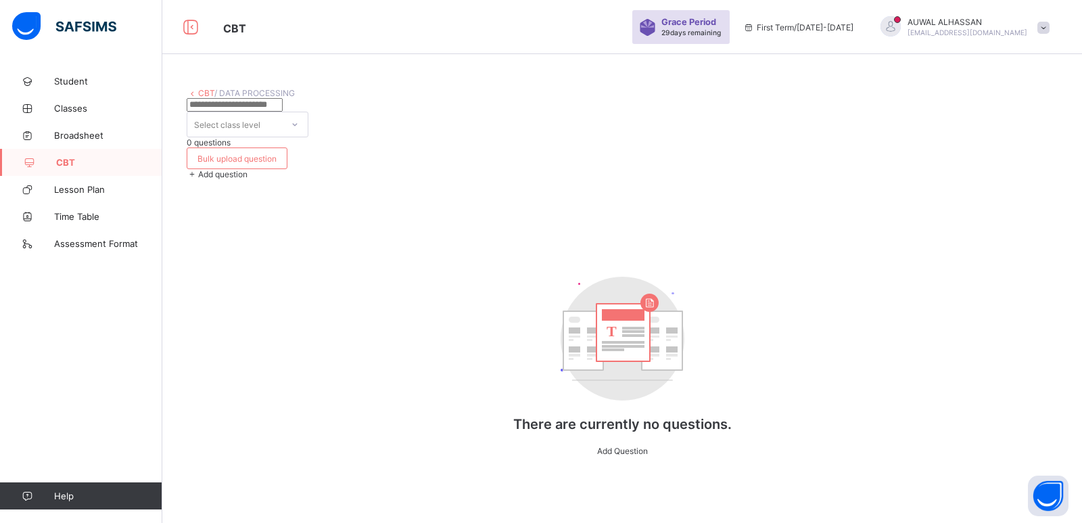
click at [1068, 414] on div "CBT / DATA PROCESSING Select class level 0 questions Bulk upload question Add q…" at bounding box center [622, 289] width 920 height 442
click at [283, 112] on input "text" at bounding box center [235, 105] width 96 height 14
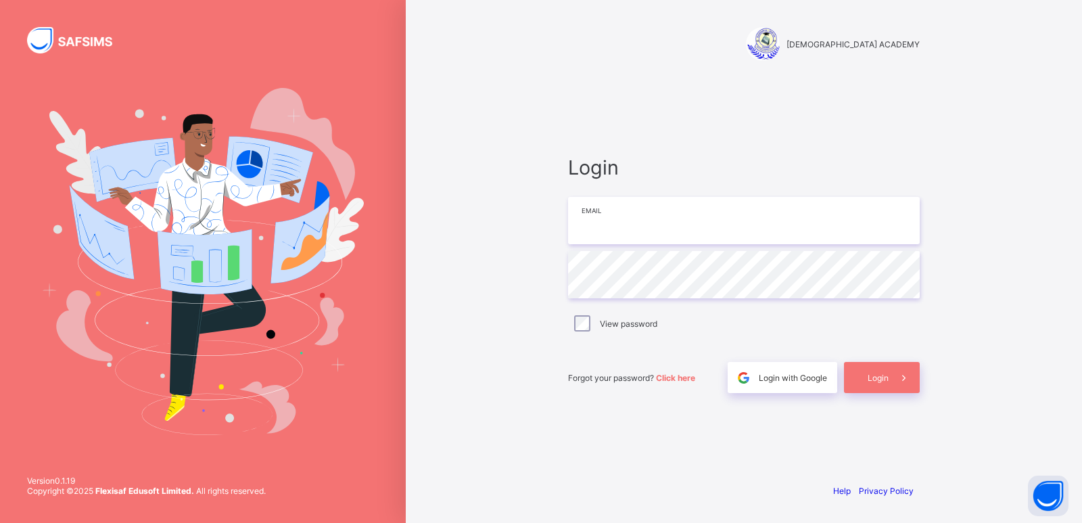
type input "**********"
click at [856, 384] on div "Login" at bounding box center [882, 377] width 76 height 31
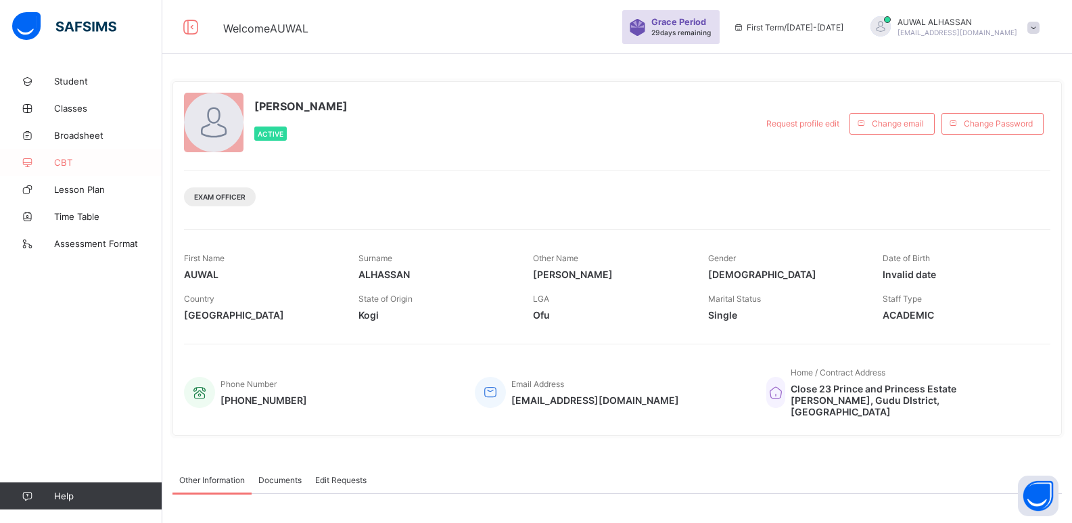
click at [80, 168] on link "CBT" at bounding box center [81, 162] width 162 height 27
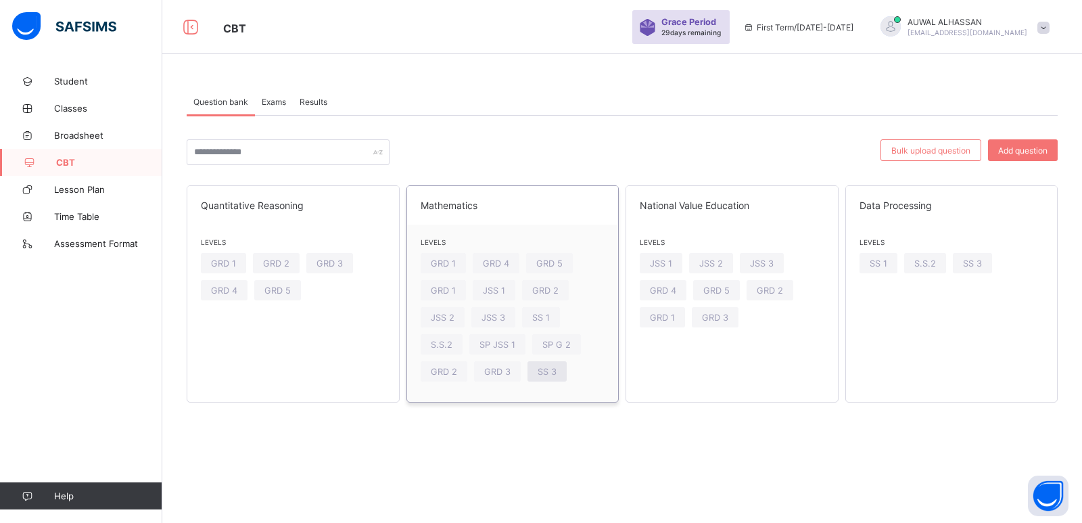
click at [544, 373] on span "SS 3" at bounding box center [547, 371] width 19 height 10
click at [506, 339] on span "SP JSS 1" at bounding box center [497, 344] width 36 height 10
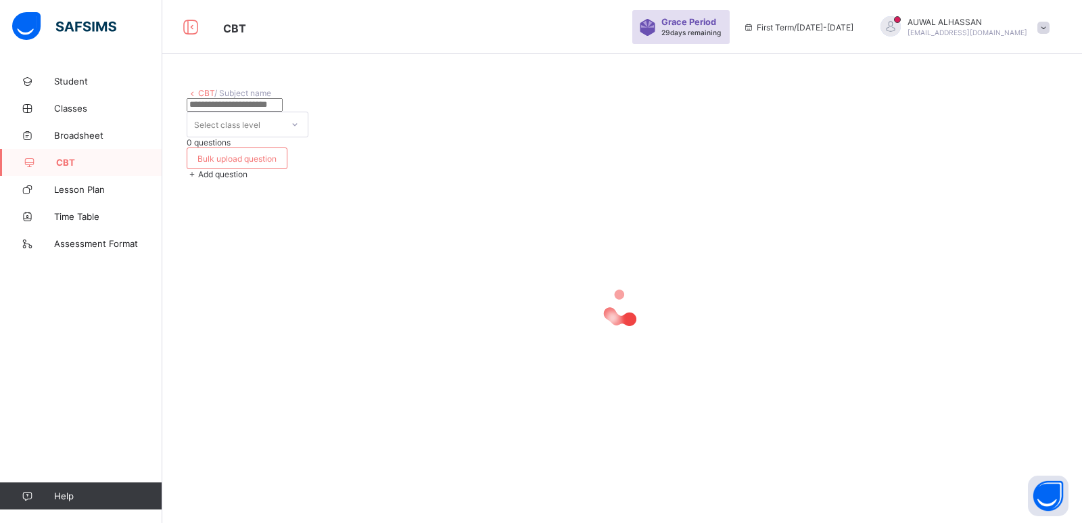
click at [506, 339] on div at bounding box center [622, 307] width 871 height 257
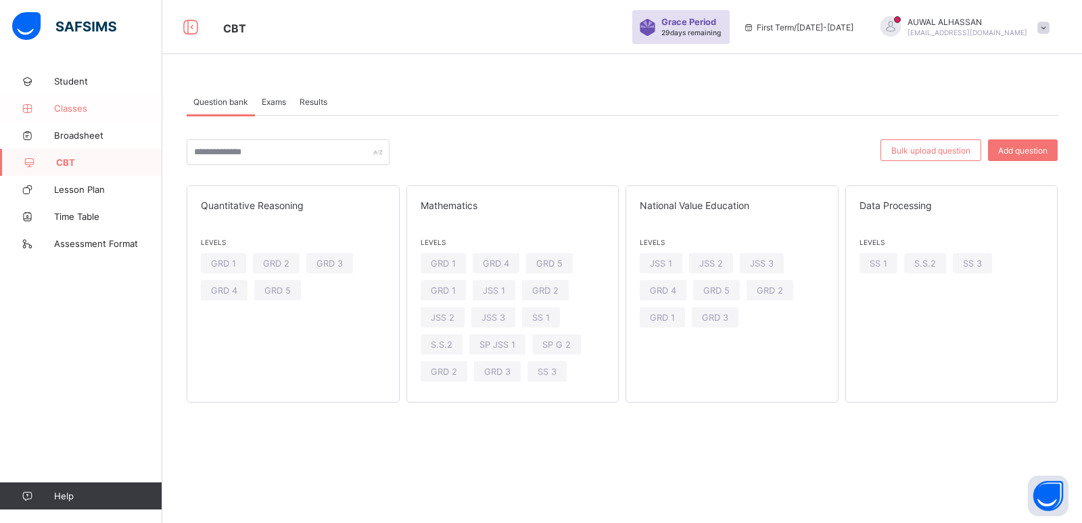
click at [93, 99] on link "Classes" at bounding box center [81, 108] width 162 height 27
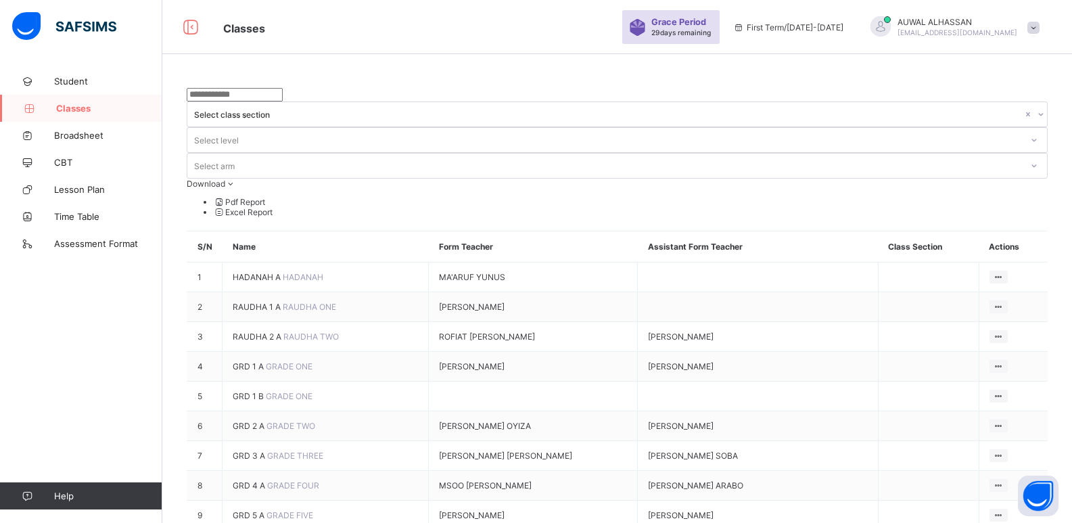
scroll to position [339, 0]
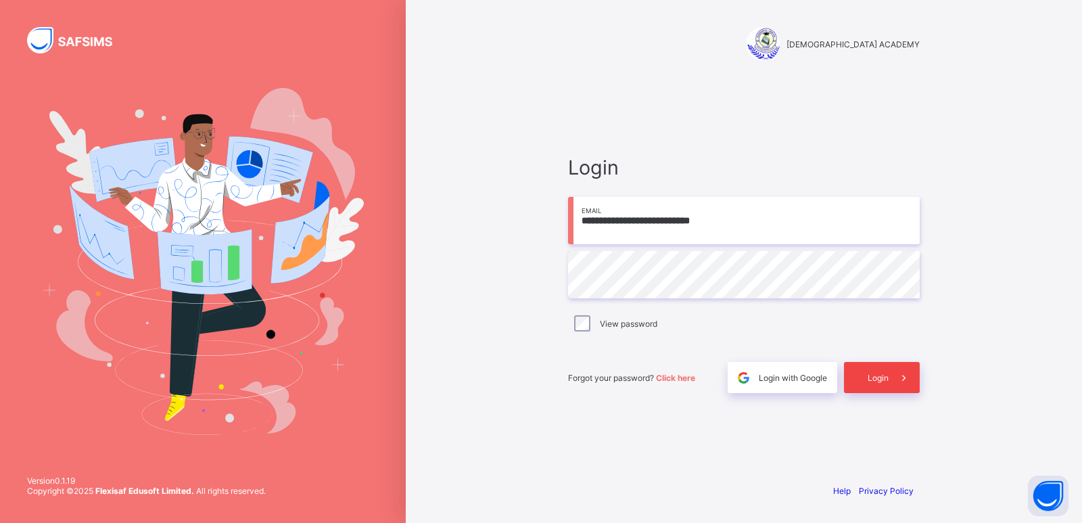
click at [905, 377] on icon at bounding box center [904, 377] width 14 height 13
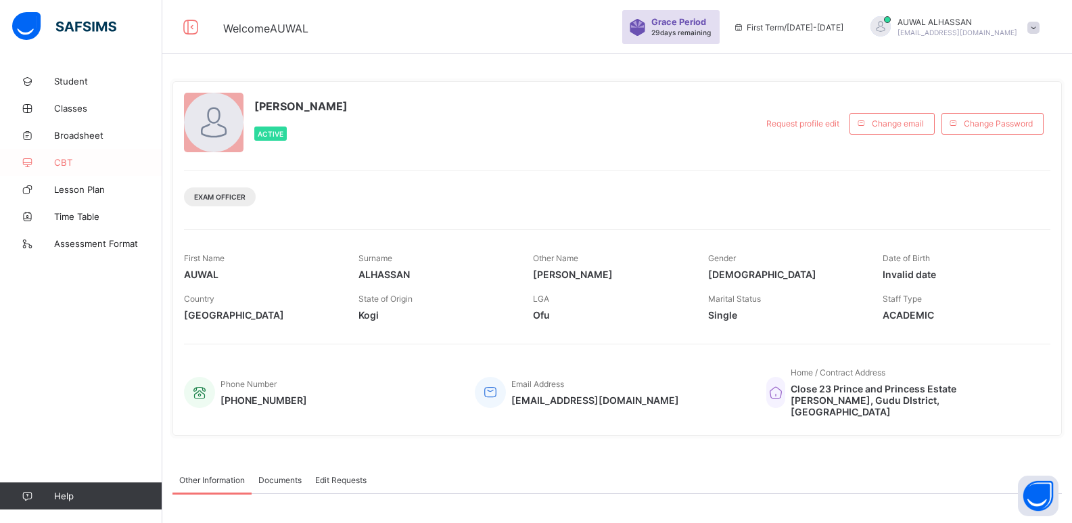
click at [144, 153] on link "CBT" at bounding box center [81, 162] width 162 height 27
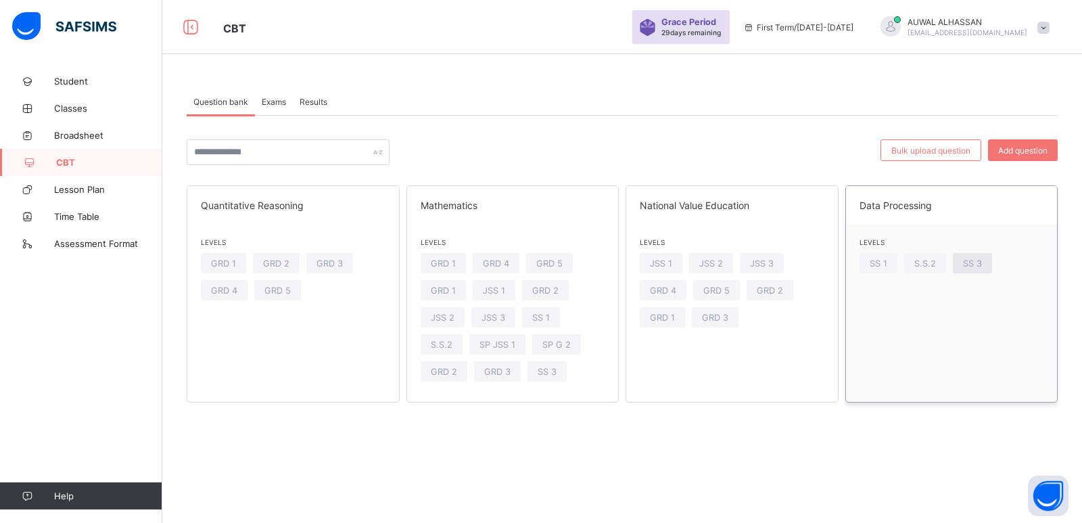
click at [978, 264] on span "SS 3" at bounding box center [972, 263] width 19 height 10
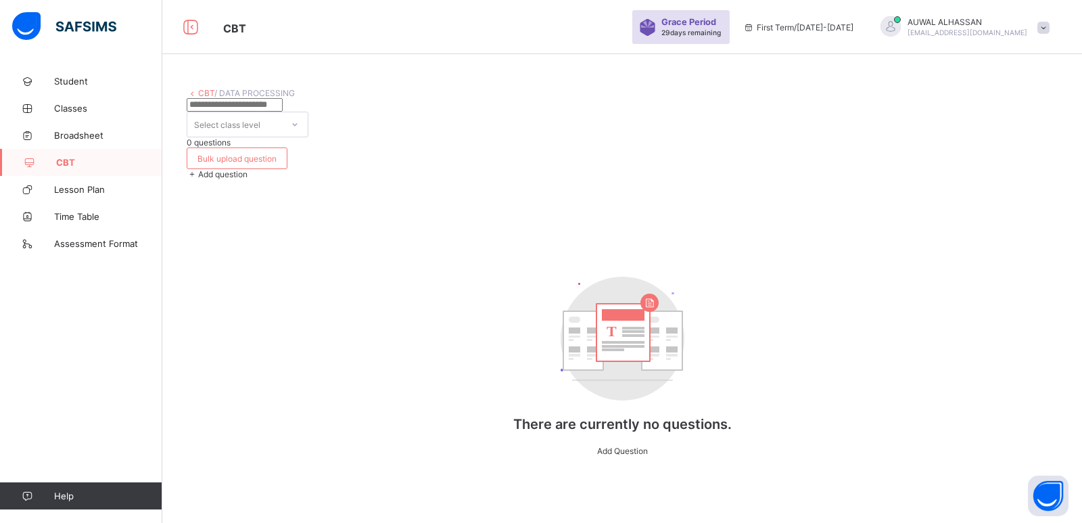
click at [306, 116] on div at bounding box center [294, 125] width 23 height 22
click at [592, 189] on div "Select class level 0 questions Bulk upload question Add question T There are cu…" at bounding box center [622, 283] width 871 height 371
click at [277, 153] on span "Bulk upload question" at bounding box center [236, 158] width 79 height 10
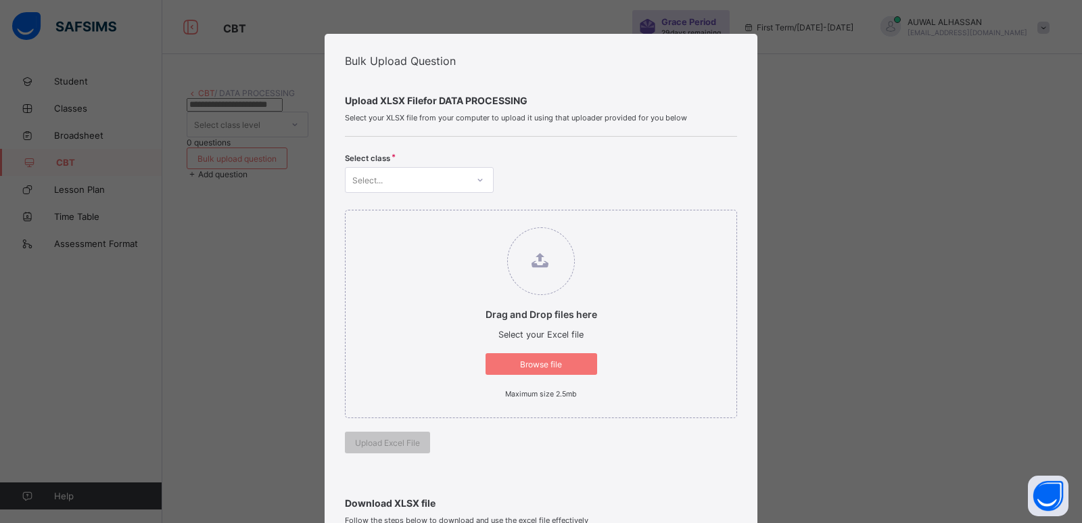
click at [469, 176] on div at bounding box center [480, 180] width 23 height 22
click at [292, 271] on div "Bulk Upload Question Upload XLSX File for DATA PROCESSING Select your XLSX file…" at bounding box center [541, 261] width 1082 height 523
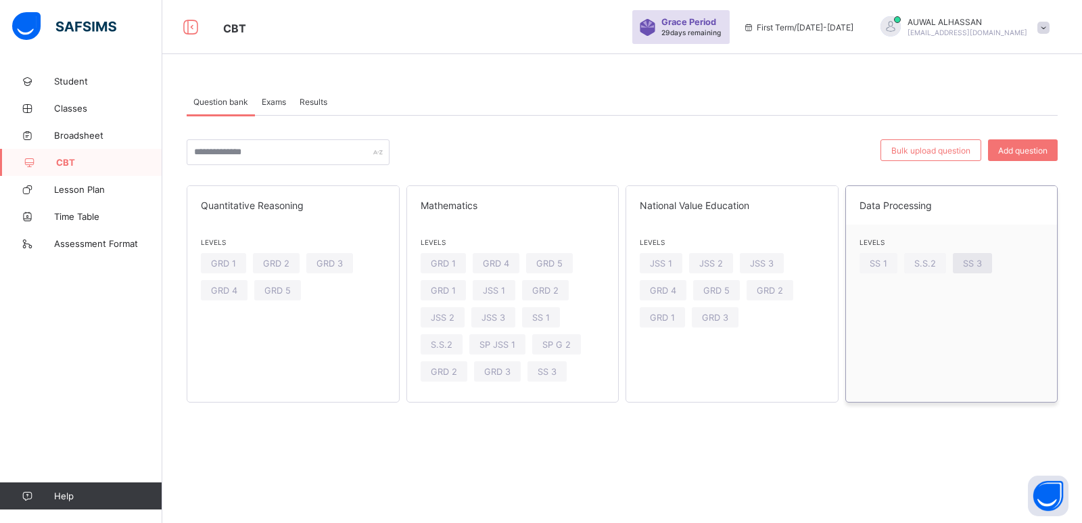
click at [957, 257] on div "SS 3" at bounding box center [972, 263] width 39 height 20
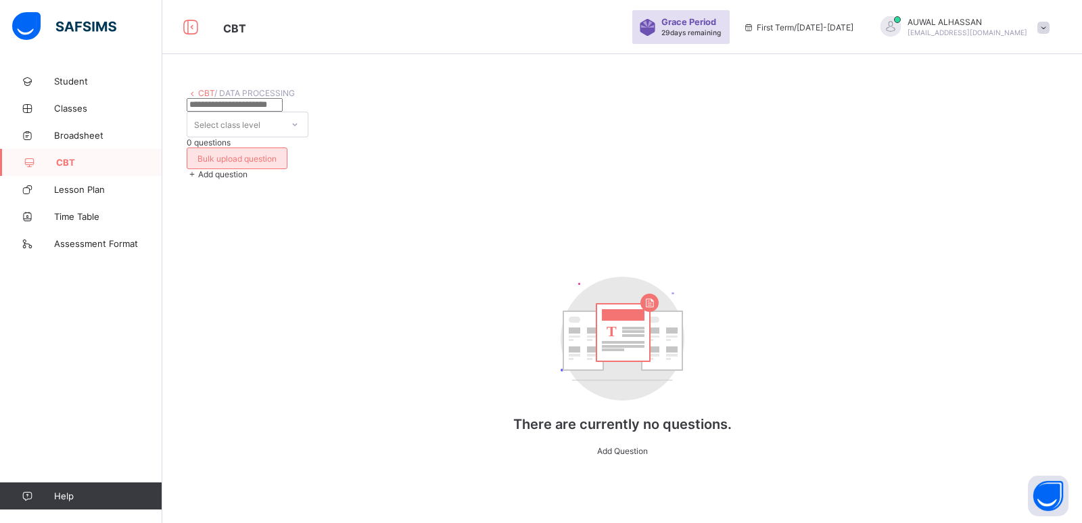
click at [277, 153] on span "Bulk upload question" at bounding box center [236, 158] width 79 height 10
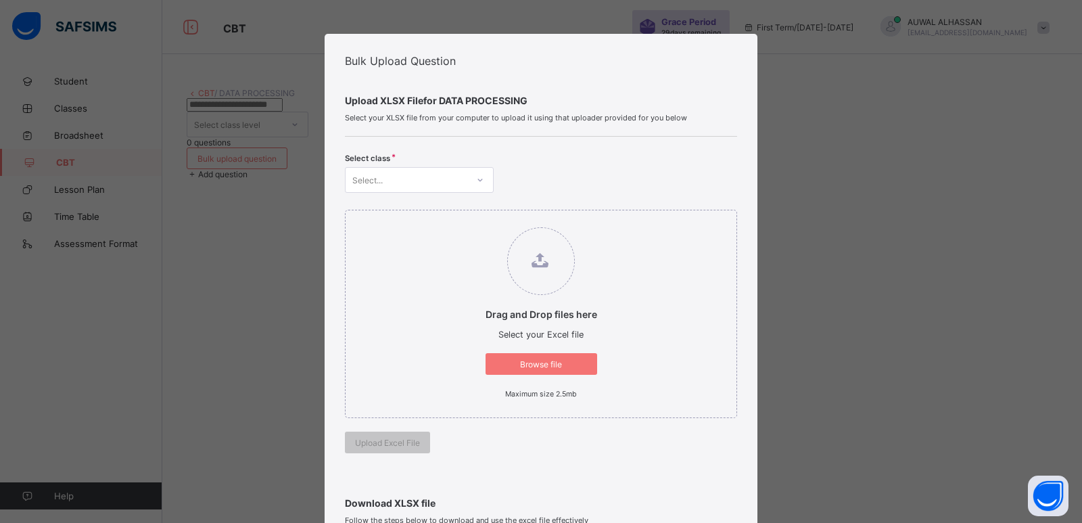
click at [452, 190] on div "Select..." at bounding box center [419, 180] width 149 height 26
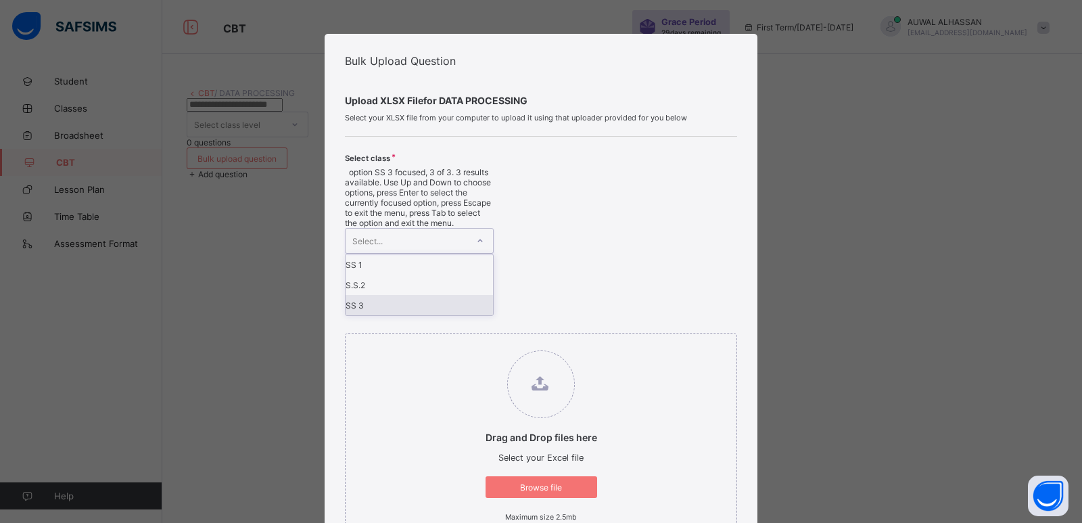
click at [429, 295] on div "SS 3" at bounding box center [418, 305] width 147 height 20
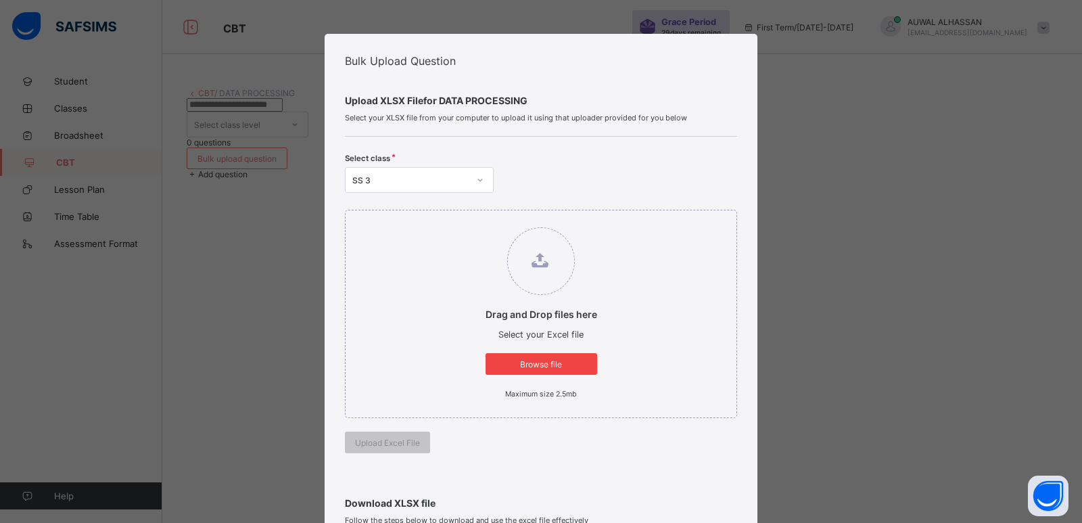
click at [534, 373] on div "Browse file" at bounding box center [541, 364] width 112 height 22
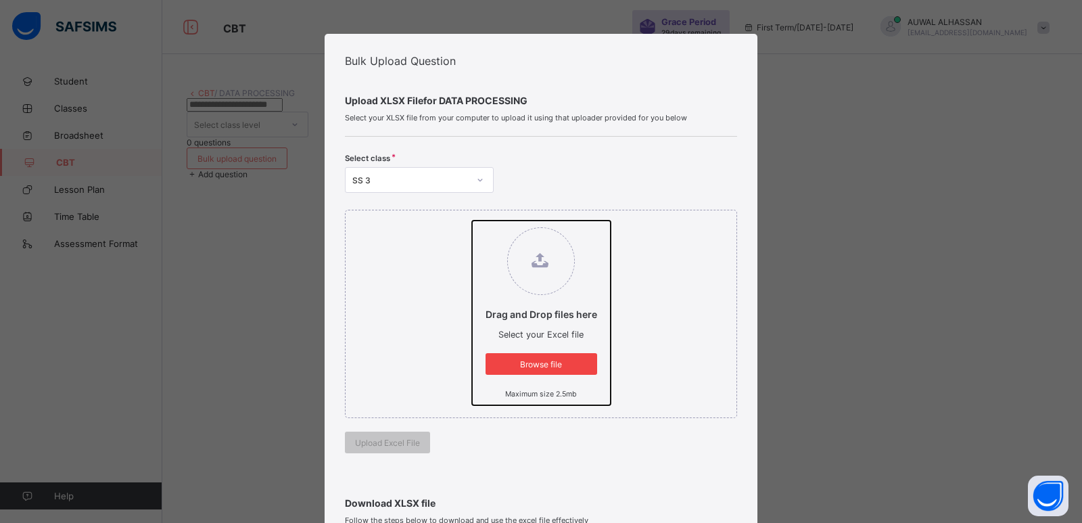
click at [472, 220] on input "Drag and Drop files here Select your Excel file Browse file Maximum size 2.5mb" at bounding box center [472, 220] width 0 height 0
type input "**********"
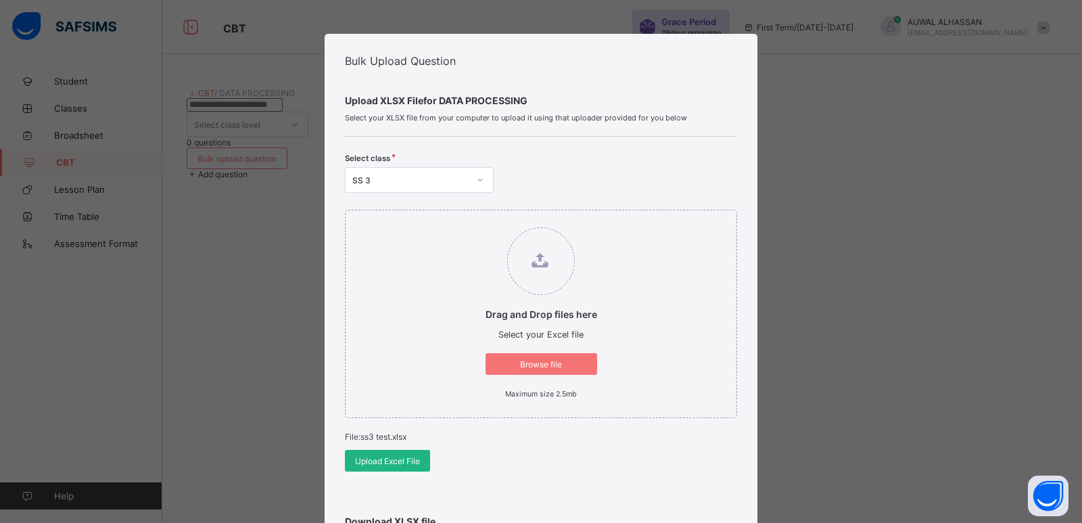
click at [398, 465] on span "Upload Excel File" at bounding box center [387, 461] width 65 height 10
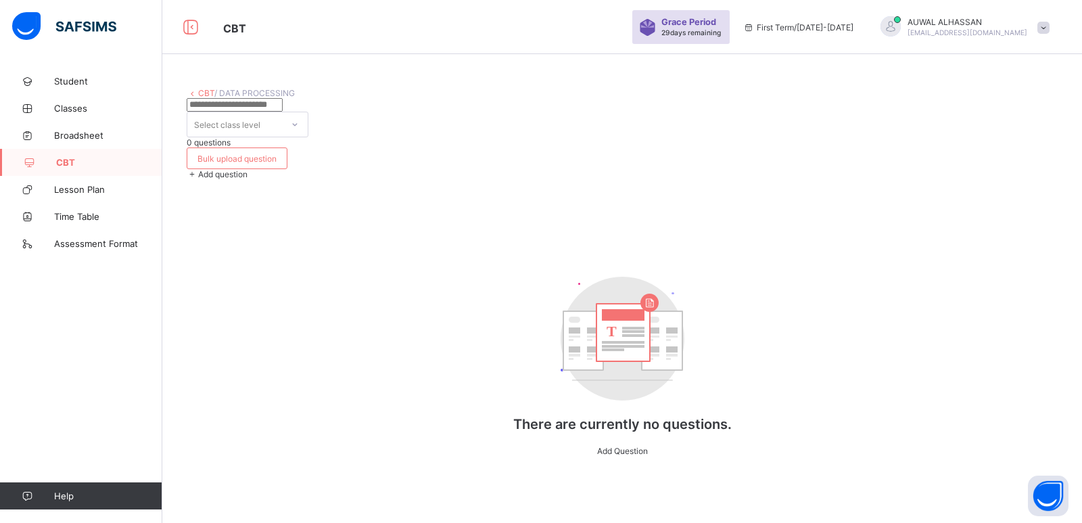
click at [1077, 416] on div "CBT / DATA PROCESSING Select class level 0 questions Bulk upload question Add q…" at bounding box center [622, 289] width 920 height 442
click at [247, 169] on span "Add question" at bounding box center [222, 174] width 49 height 10
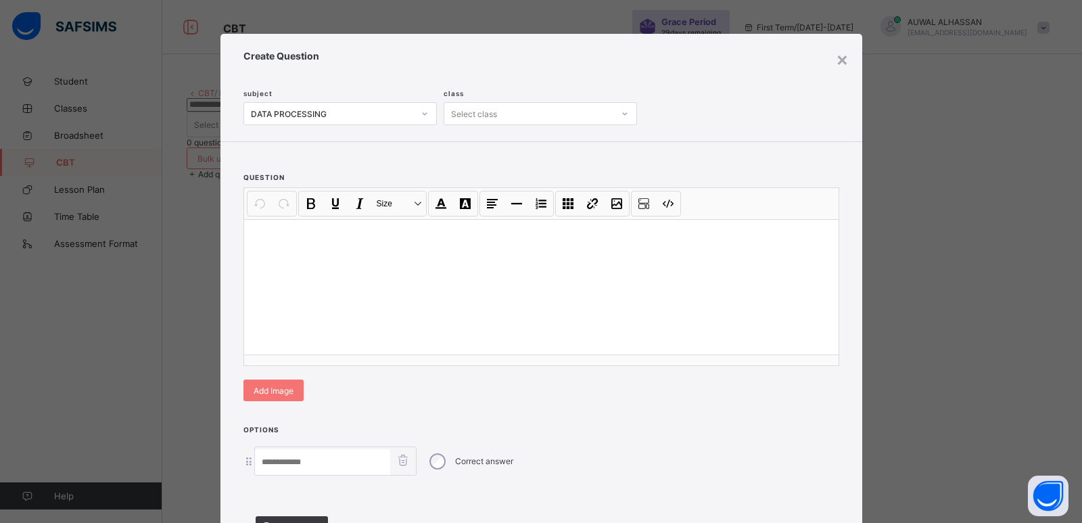
click at [745, 361] on div "Undo CTRL+ Z Redo CTRL+ Y / CTRL+SHIFT+ Z Bold CTRL+ B Underline CTRL+ U Italic…" at bounding box center [541, 276] width 594 height 177
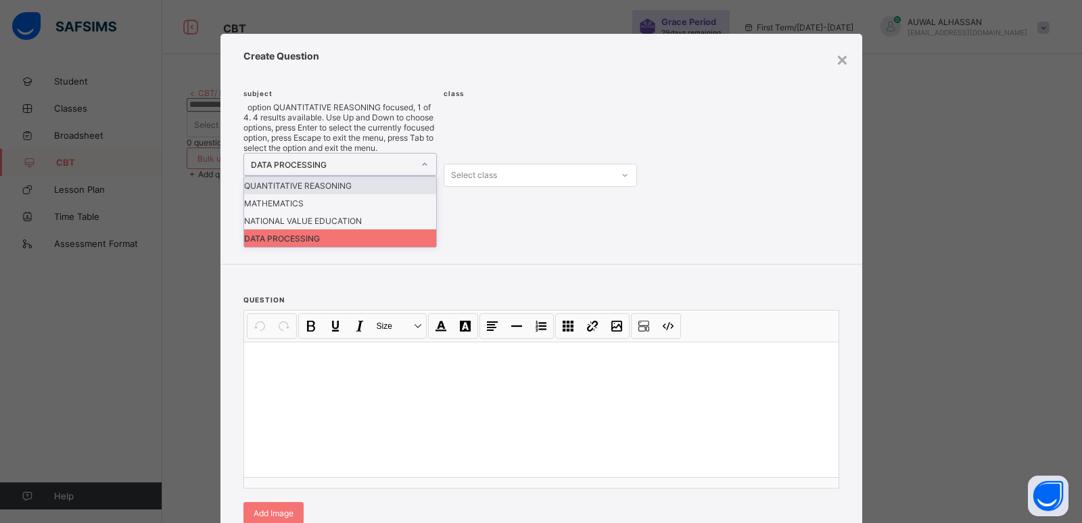
click at [421, 158] on icon at bounding box center [425, 165] width 8 height 14
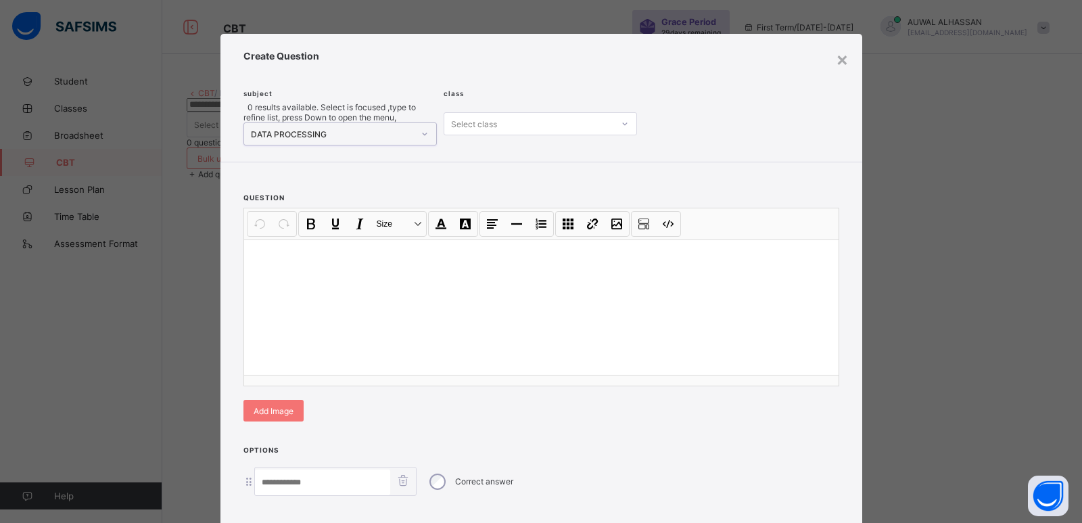
click at [421, 127] on icon at bounding box center [425, 134] width 8 height 14
click at [625, 116] on div at bounding box center [625, 123] width 20 height 19
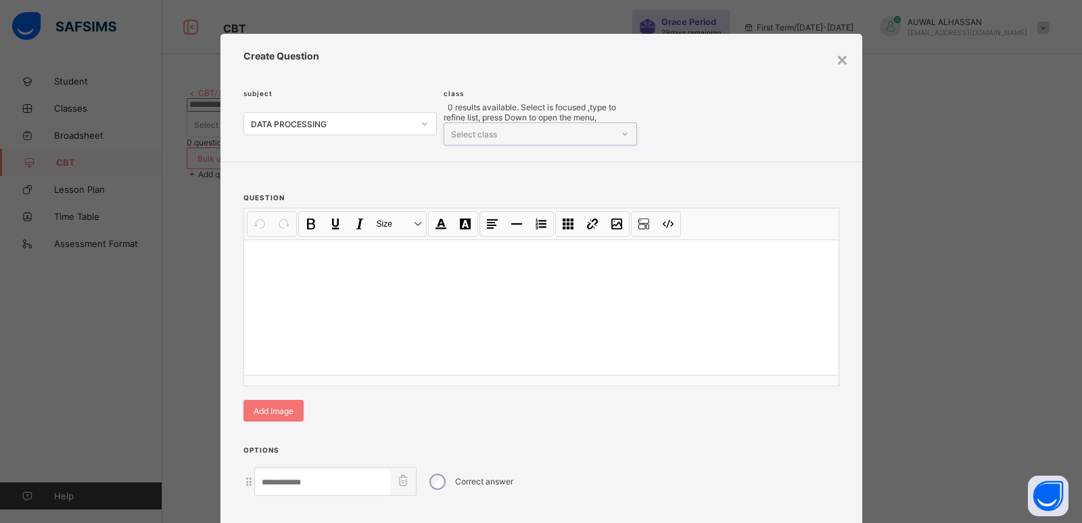
click at [625, 124] on div at bounding box center [625, 133] width 20 height 19
click at [836, 64] on div "×" at bounding box center [842, 58] width 13 height 23
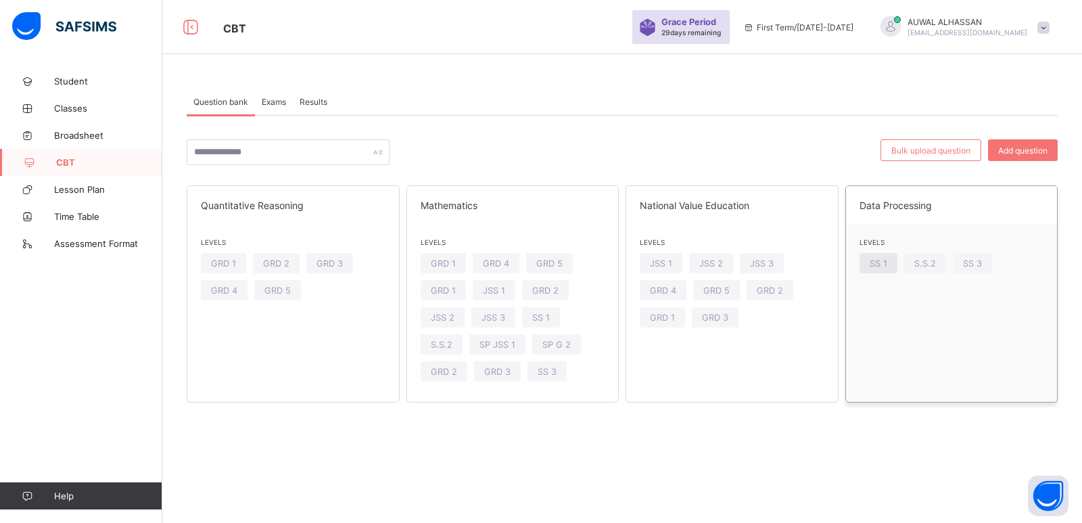
click at [889, 264] on div "SS 1" at bounding box center [878, 263] width 38 height 20
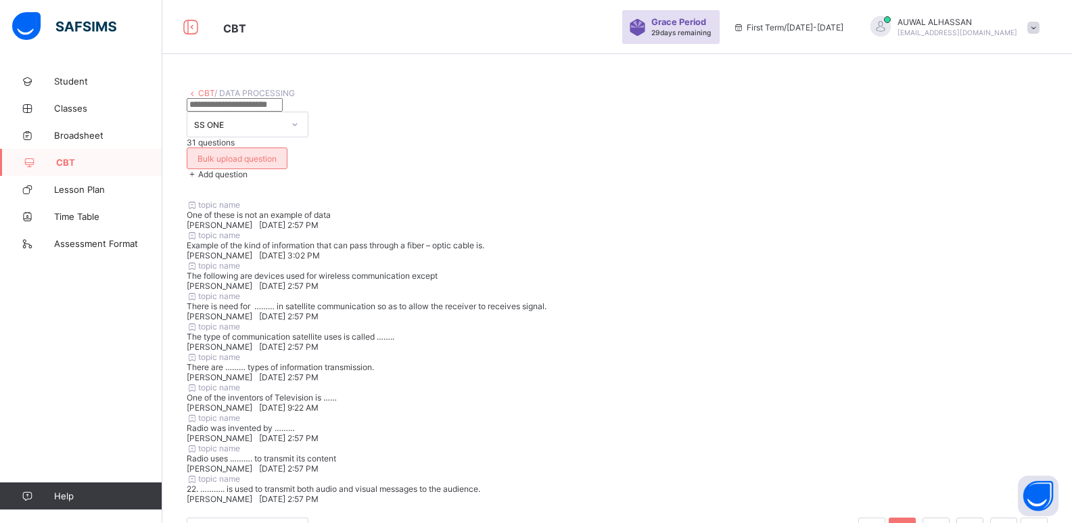
click at [287, 147] on div "Bulk upload question" at bounding box center [237, 158] width 101 height 22
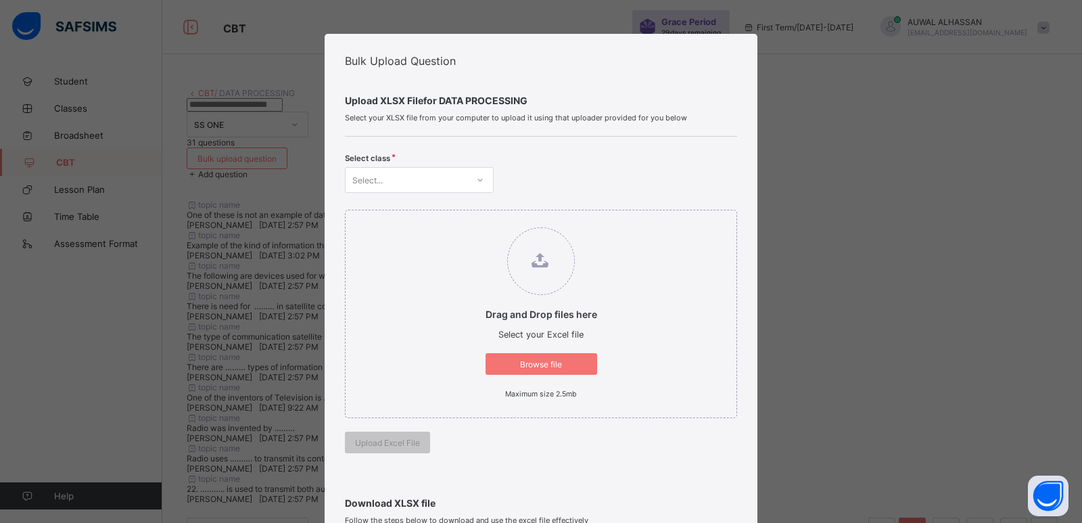
click at [480, 186] on div at bounding box center [480, 180] width 23 height 22
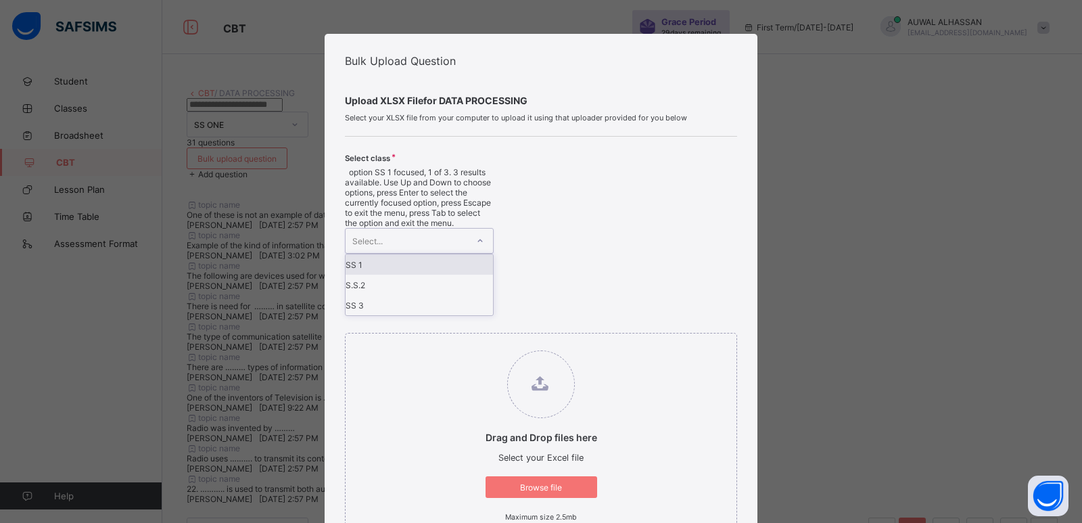
click at [446, 254] on div "SS 1" at bounding box center [418, 264] width 147 height 20
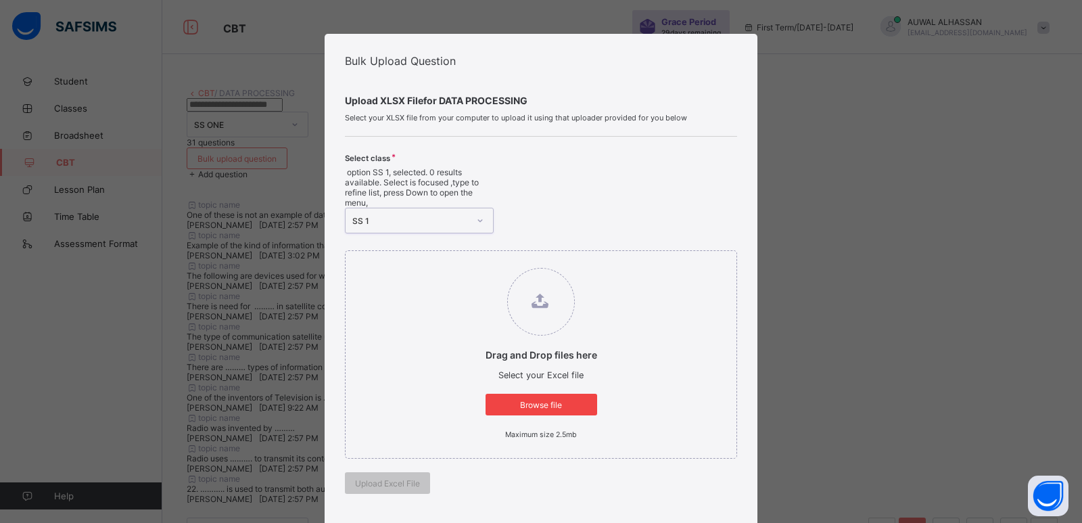
click at [572, 400] on span "Browse file" at bounding box center [541, 405] width 91 height 10
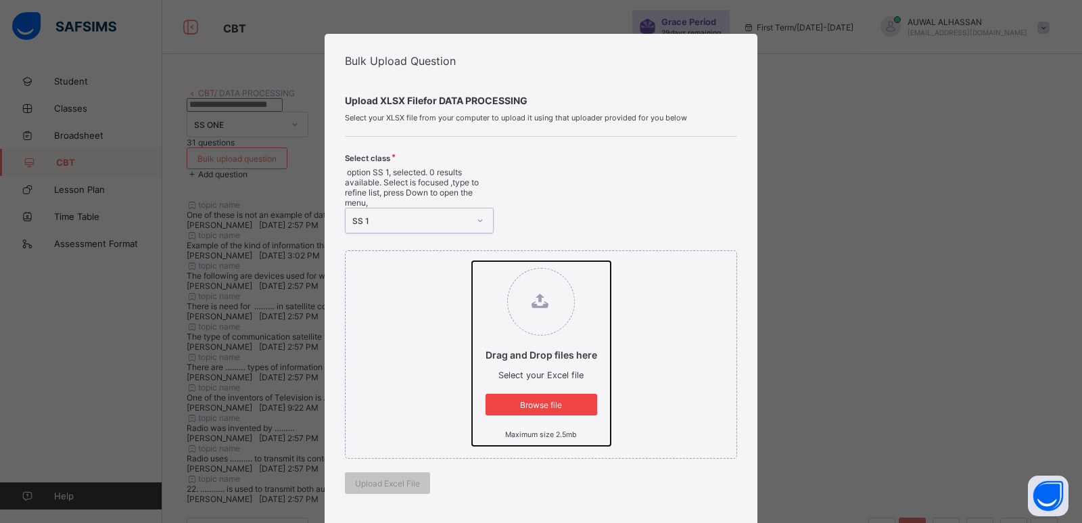
click at [472, 261] on input "Drag and Drop files here Select your Excel file Browse file Maximum size 2.5mb" at bounding box center [472, 261] width 0 height 0
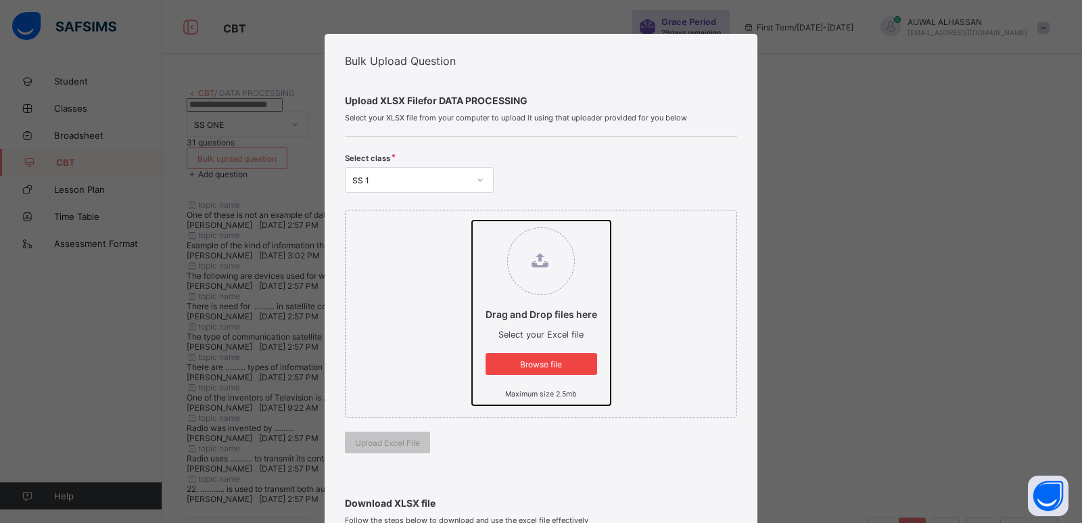
type input "**********"
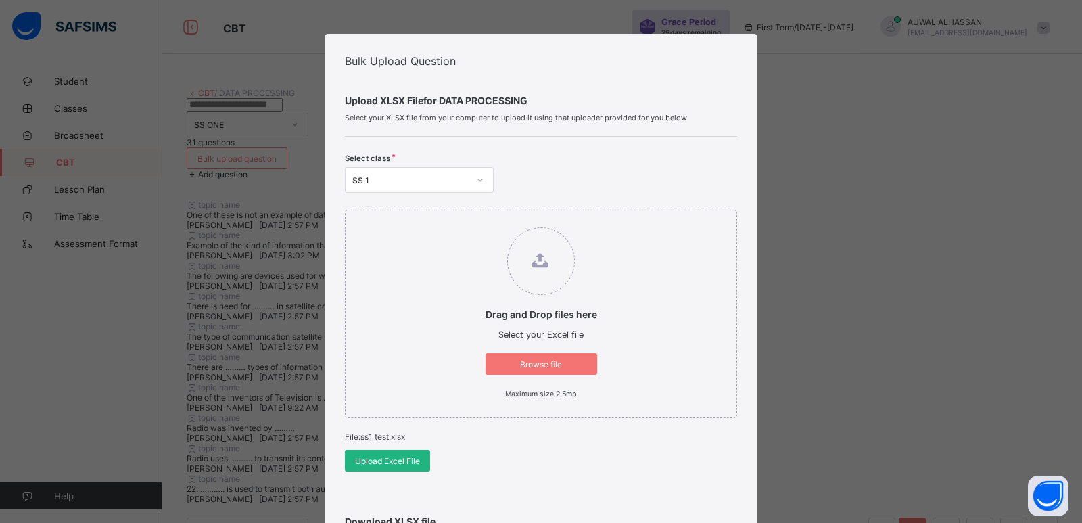
click at [389, 462] on span "Upload Excel File" at bounding box center [387, 461] width 65 height 10
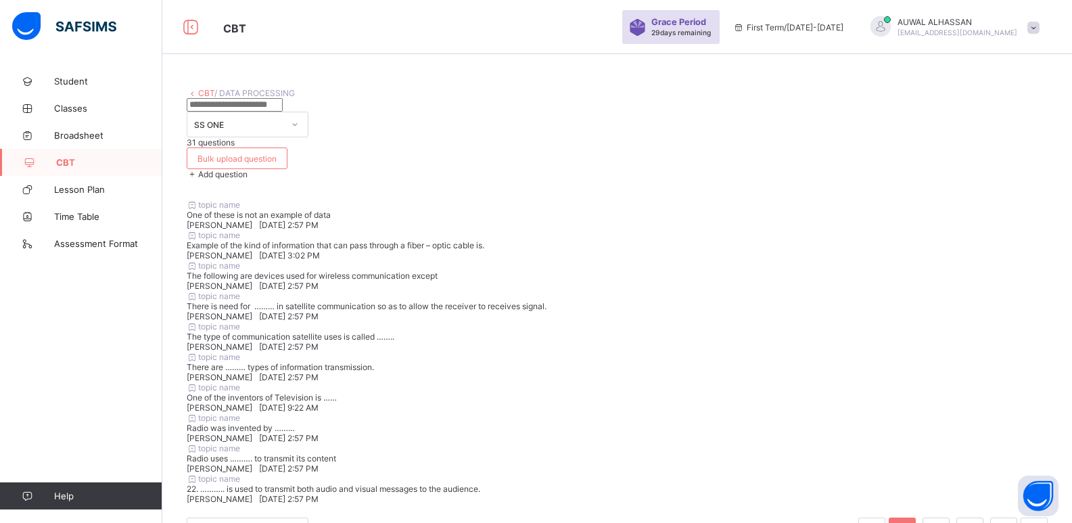
scroll to position [372, 0]
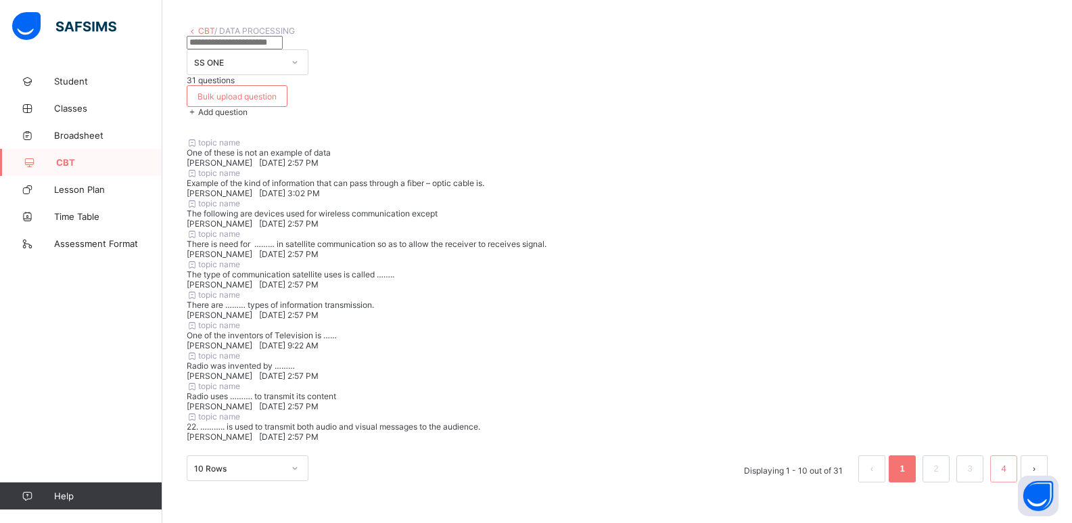
click at [1009, 462] on link "4" at bounding box center [1003, 469] width 13 height 18
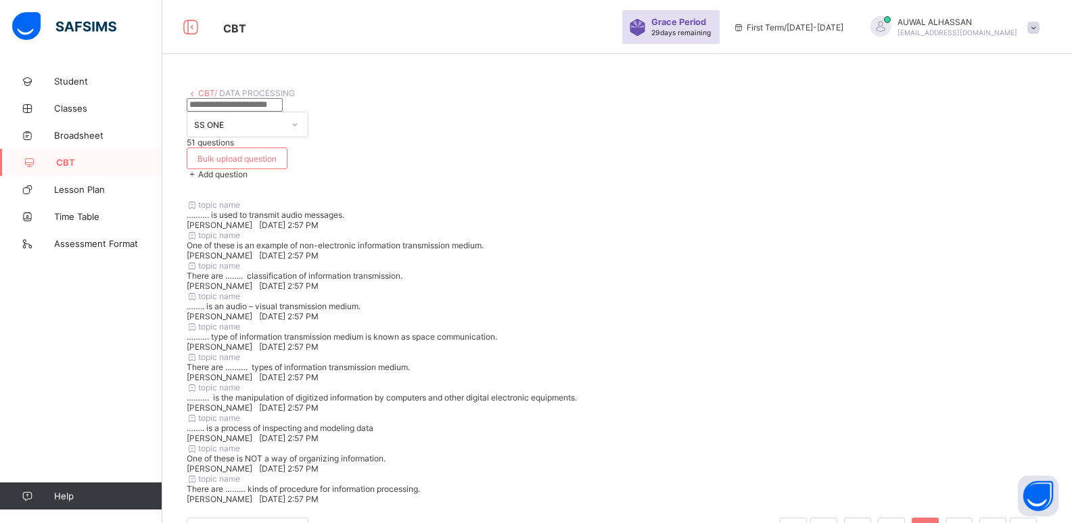
scroll to position [382, 0]
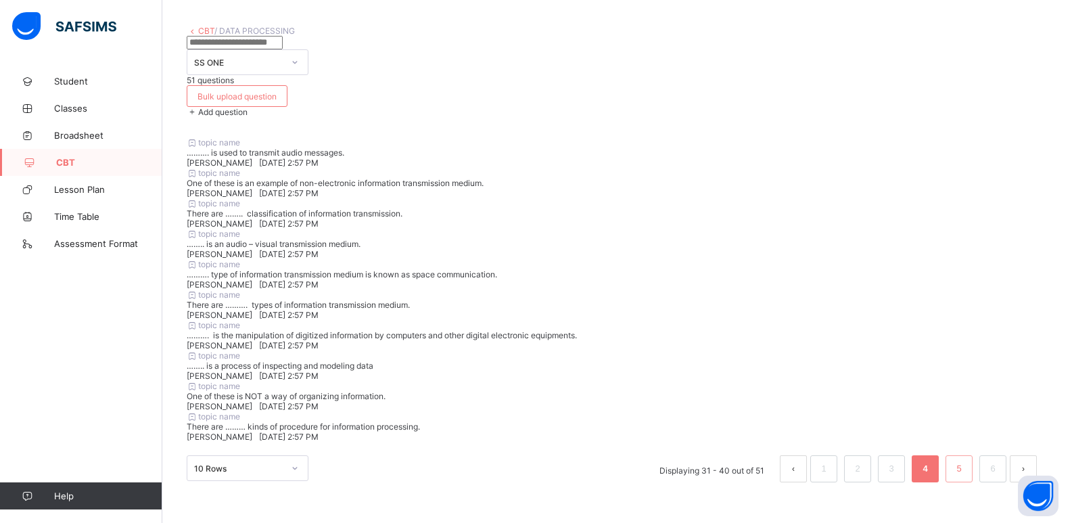
click at [965, 471] on link "5" at bounding box center [958, 469] width 13 height 18
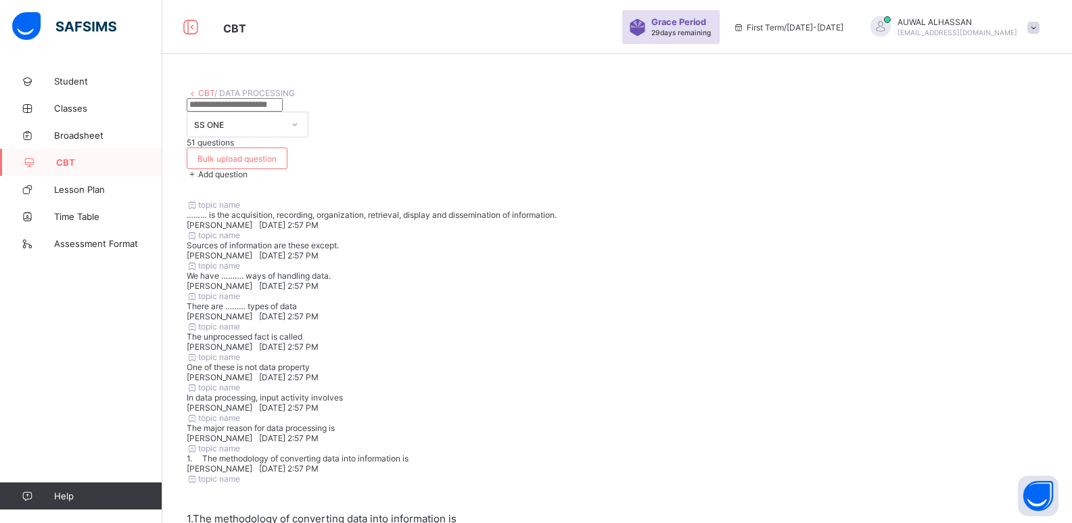
scroll to position [398, 0]
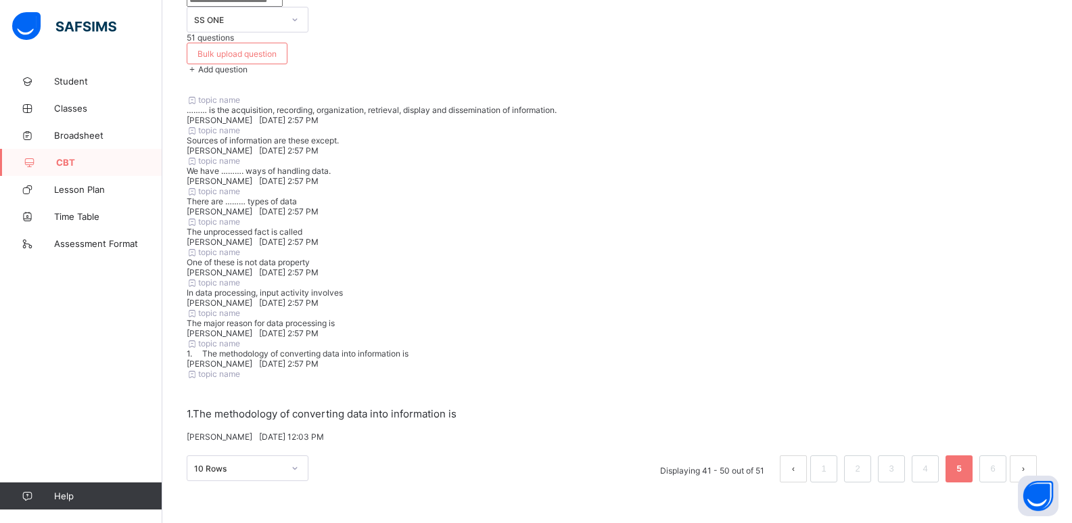
click at [982, 462] on ul "Displaying 41 - 50 out of 51 1 2 3 4 5 6" at bounding box center [849, 468] width 398 height 27
click at [983, 462] on ul "Displaying 41 - 50 out of 51 1 2 3 4 5 6" at bounding box center [849, 468] width 398 height 27
click at [994, 460] on li "6" at bounding box center [992, 468] width 27 height 27
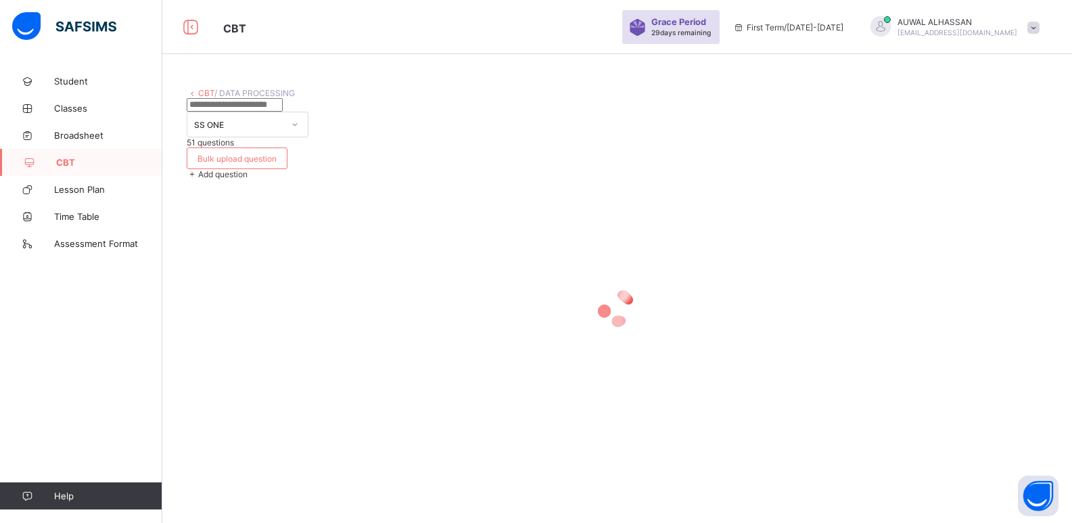
click at [994, 460] on div "CBT / DATA PROCESSING SS ONE 51 questions Bulk upload question Add question × C…" at bounding box center [616, 261] width 909 height 523
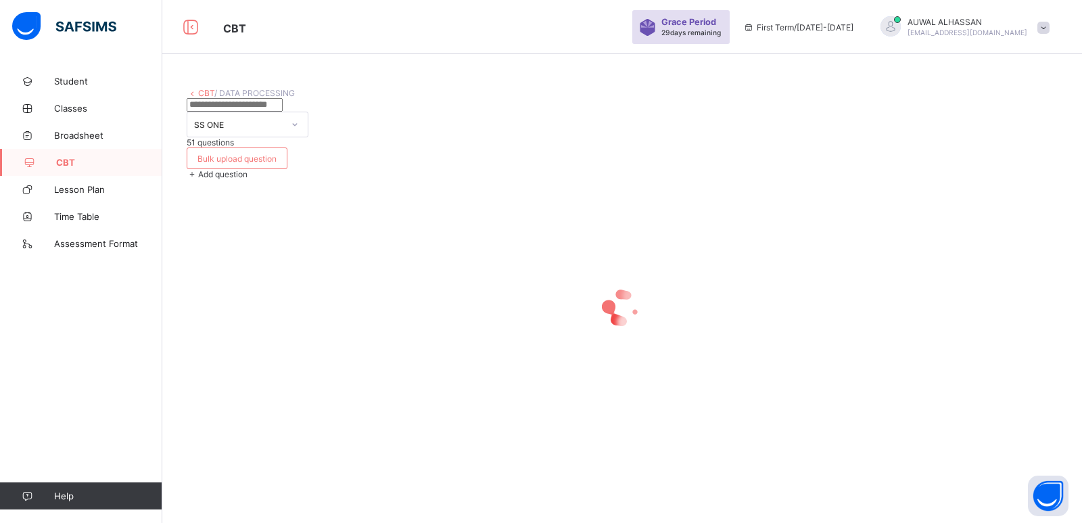
click at [994, 460] on div "CBT / DATA PROCESSING SS ONE 51 questions Bulk upload question Add question × C…" at bounding box center [622, 261] width 920 height 523
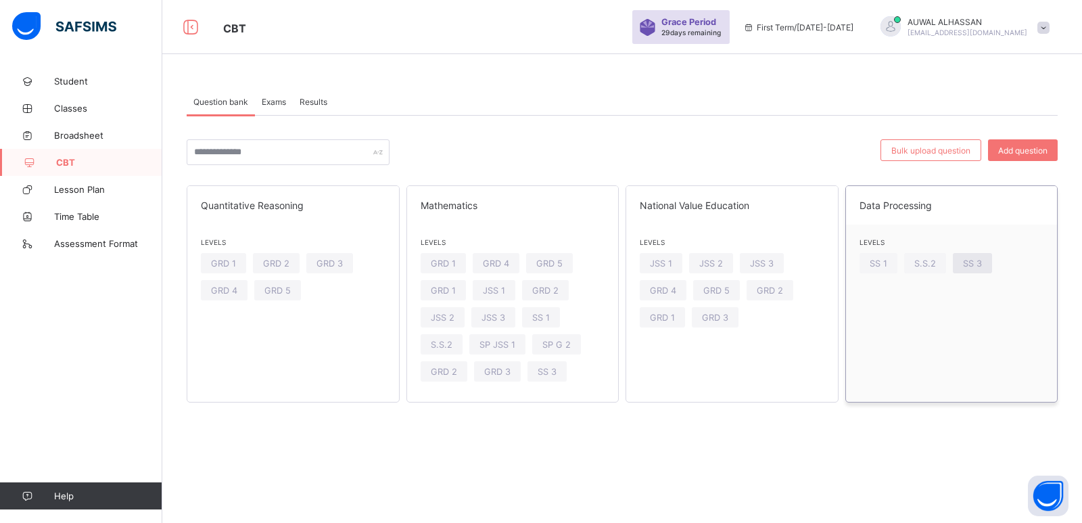
click at [980, 268] on div "SS 3" at bounding box center [972, 263] width 39 height 20
click at [920, 264] on span "S.S.2" at bounding box center [925, 263] width 22 height 10
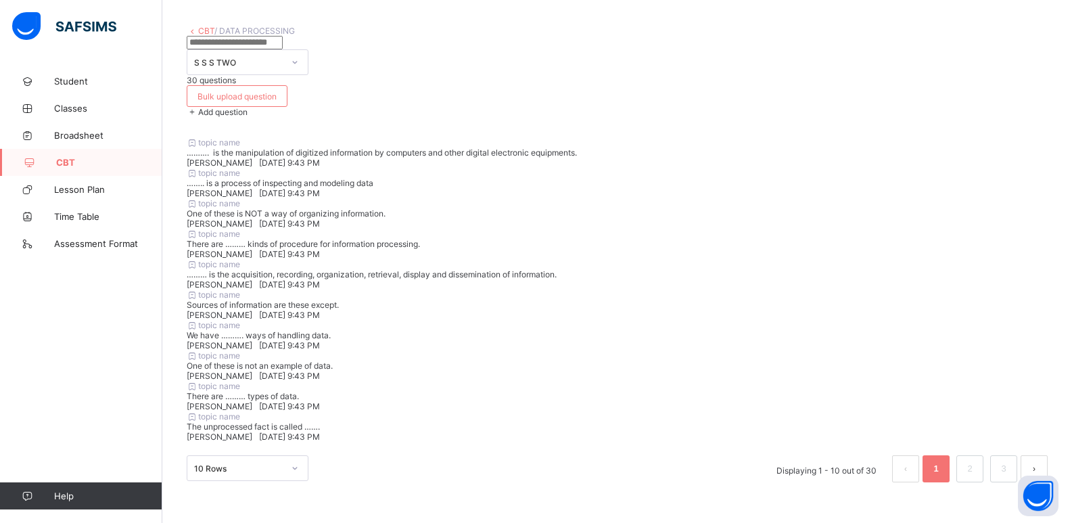
scroll to position [382, 0]
click at [983, 467] on li "2" at bounding box center [969, 468] width 27 height 27
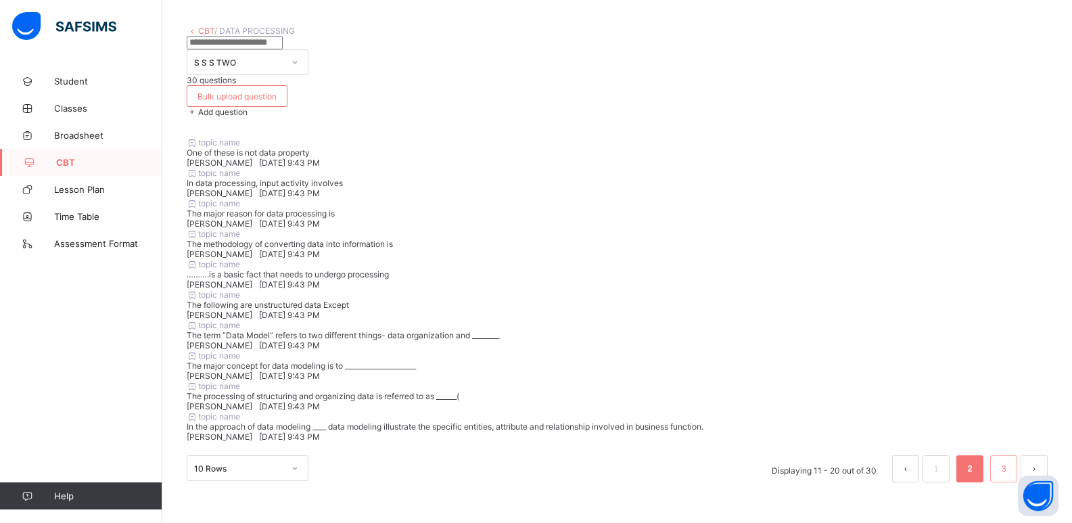
click at [1004, 459] on li "3" at bounding box center [1003, 468] width 27 height 27
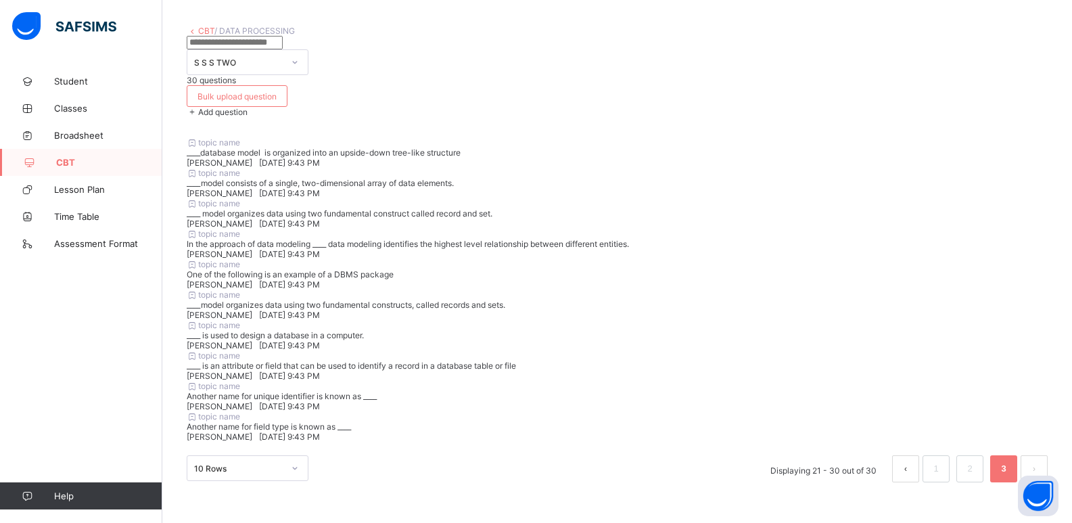
scroll to position [0, 0]
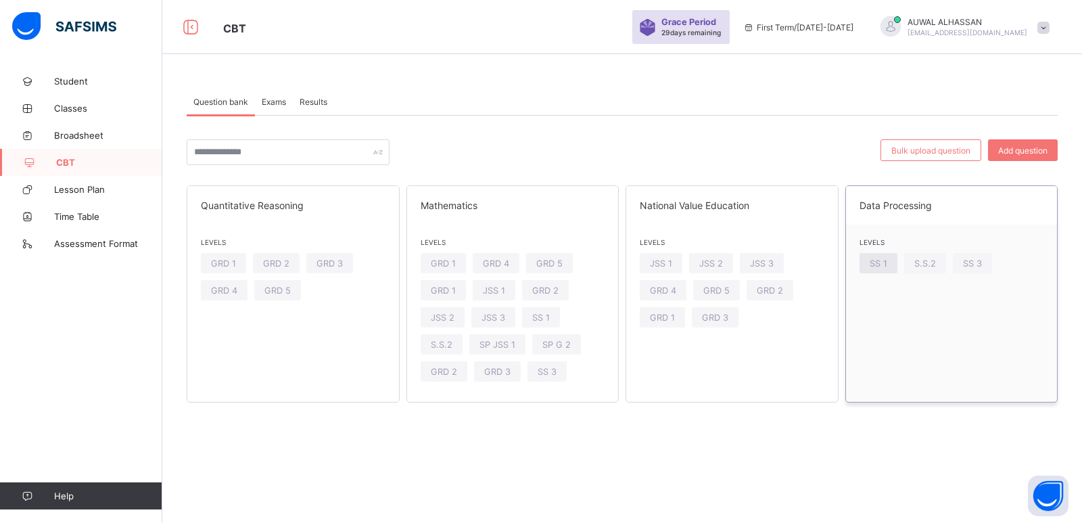
click at [871, 263] on span "SS 1" at bounding box center [878, 263] width 18 height 10
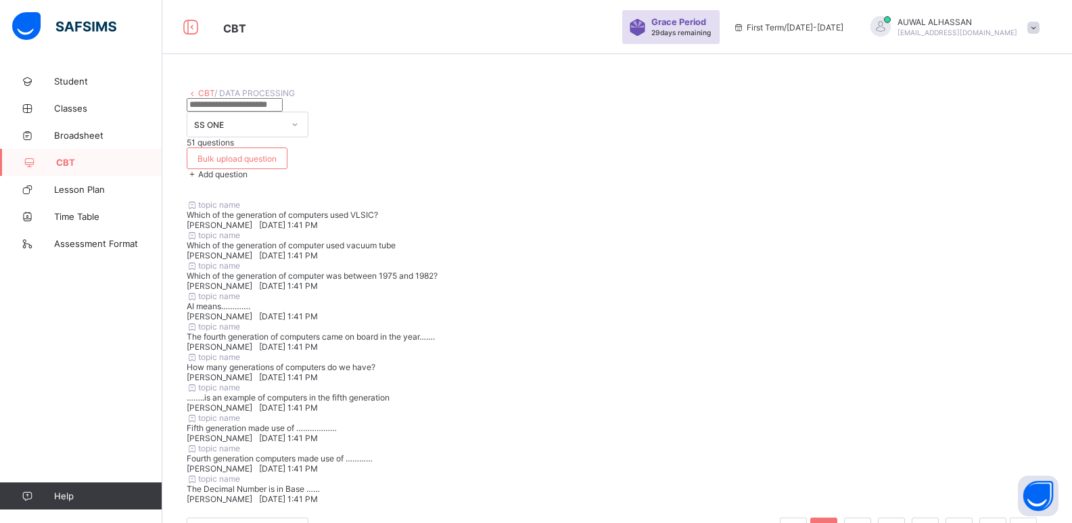
scroll to position [372, 0]
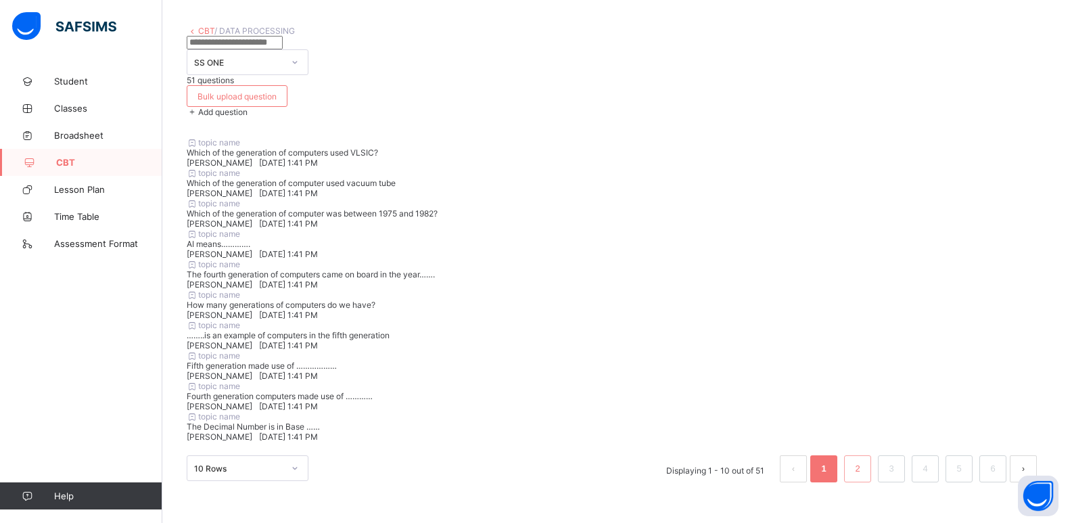
click at [863, 467] on link "2" at bounding box center [857, 469] width 13 height 18
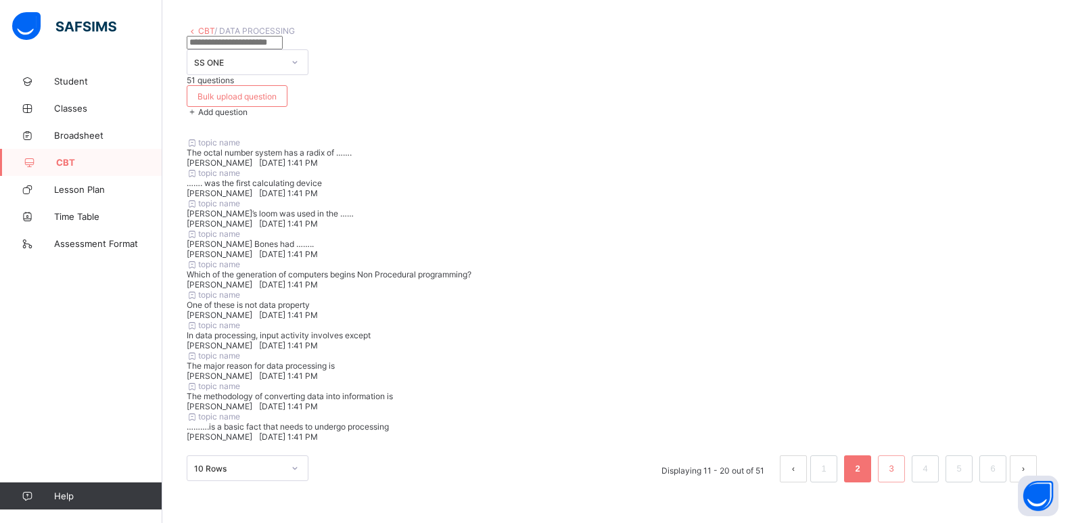
click at [905, 471] on li "3" at bounding box center [891, 468] width 27 height 27
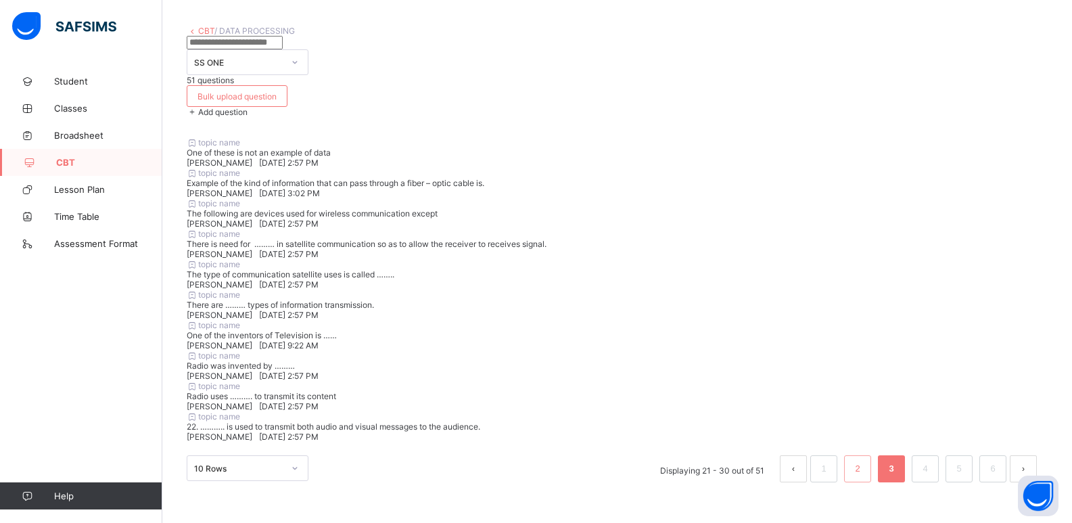
click at [863, 464] on link "2" at bounding box center [857, 469] width 13 height 18
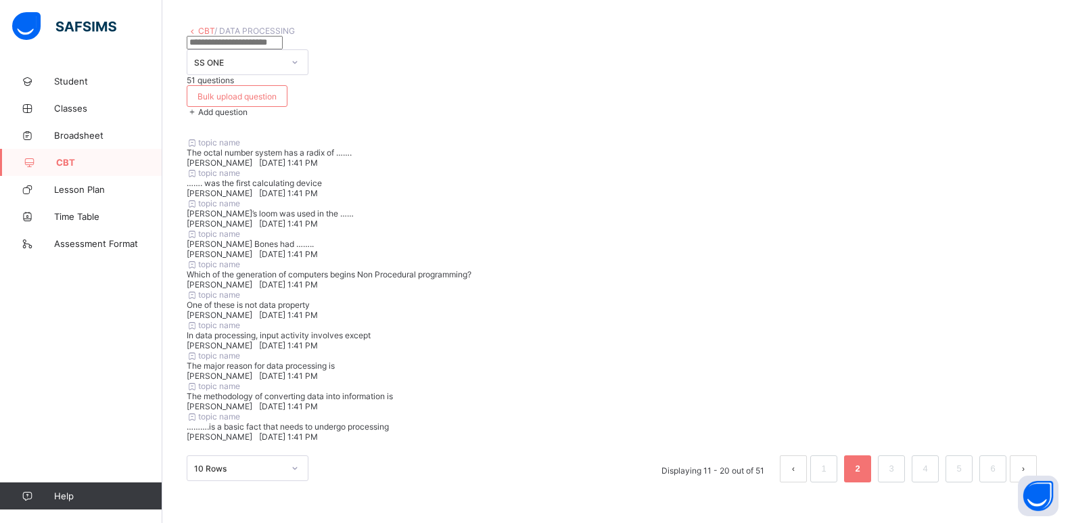
scroll to position [364, 0]
click at [830, 477] on link "1" at bounding box center [823, 469] width 13 height 18
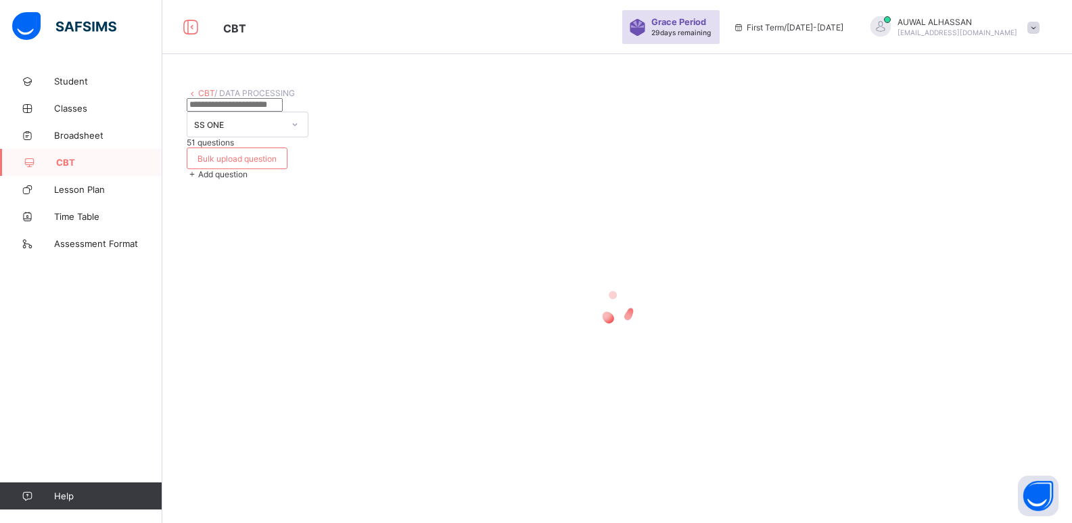
scroll to position [0, 0]
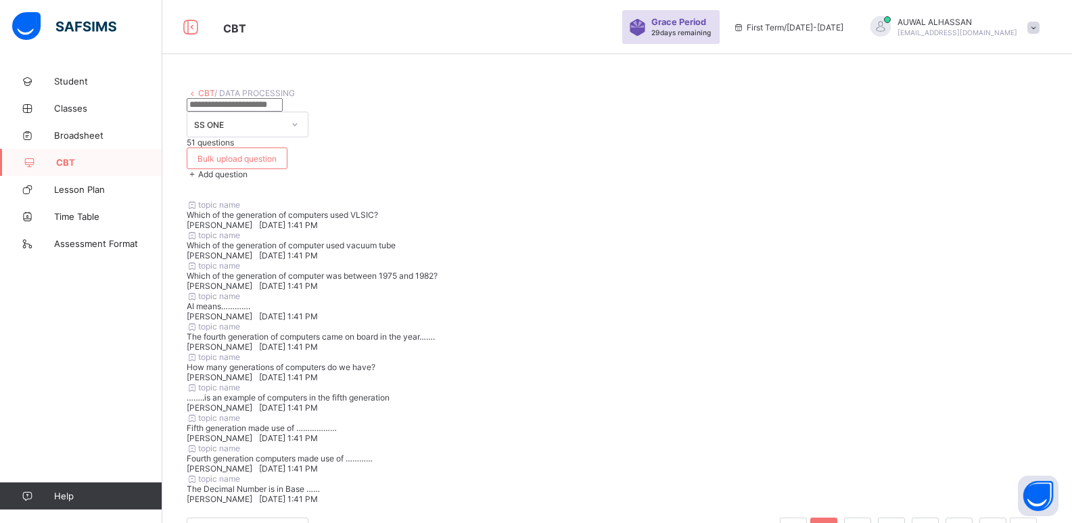
click at [487, 230] on div "topic name Which of the generation of computers used VLSIC? [PERSON_NAME][DATE]…" at bounding box center [617, 214] width 861 height 30
